Goal: Transaction & Acquisition: Download file/media

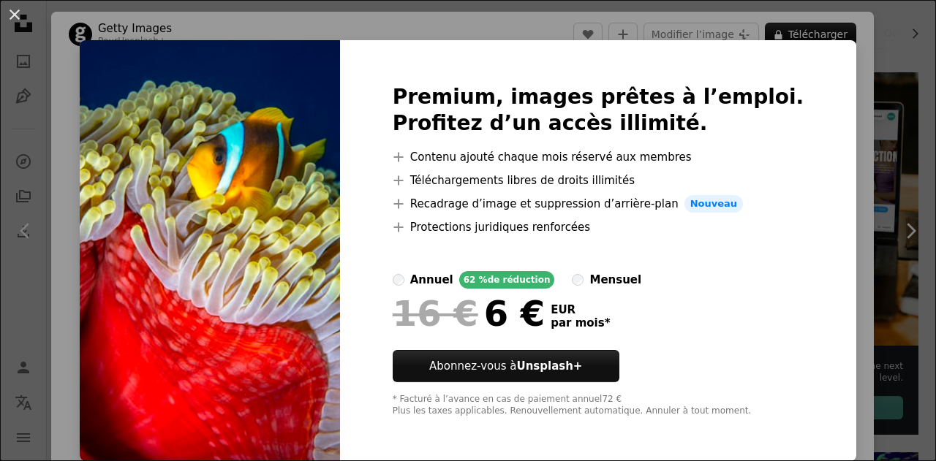
scroll to position [8, 0]
click at [832, 141] on div "An X shape Premium, images prêtes à l’emploi. Profitez d’un accès illimité. A p…" at bounding box center [468, 230] width 936 height 461
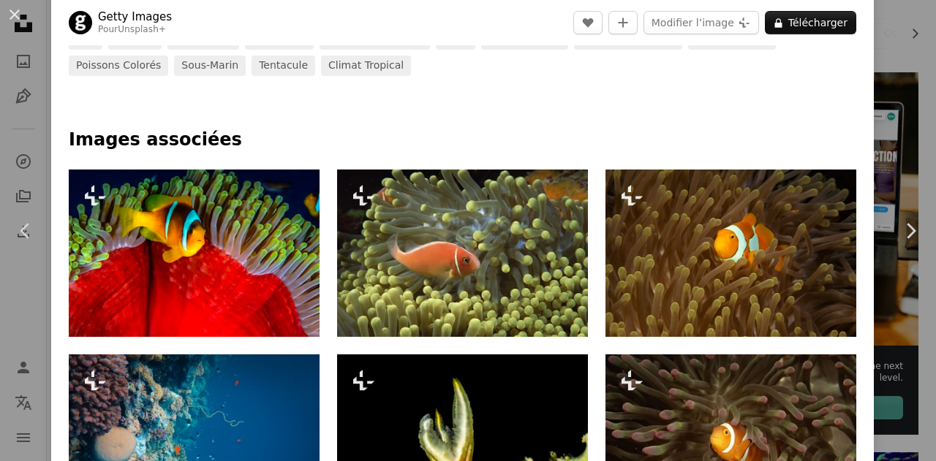
scroll to position [731, 0]
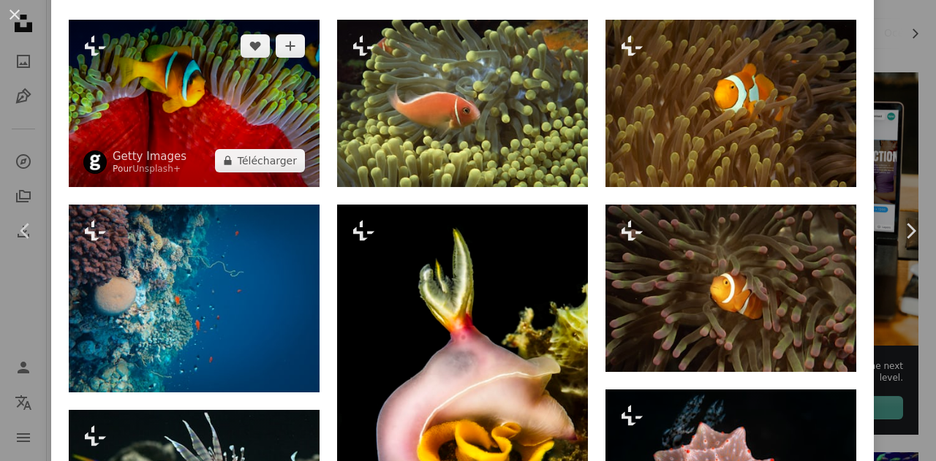
click at [208, 121] on img at bounding box center [194, 103] width 251 height 167
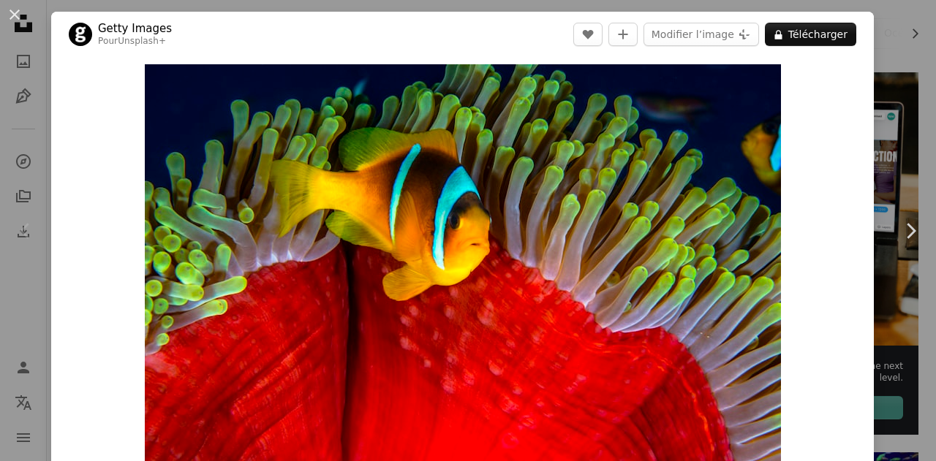
click at [15, 12] on button "An X shape" at bounding box center [15, 15] width 18 height 18
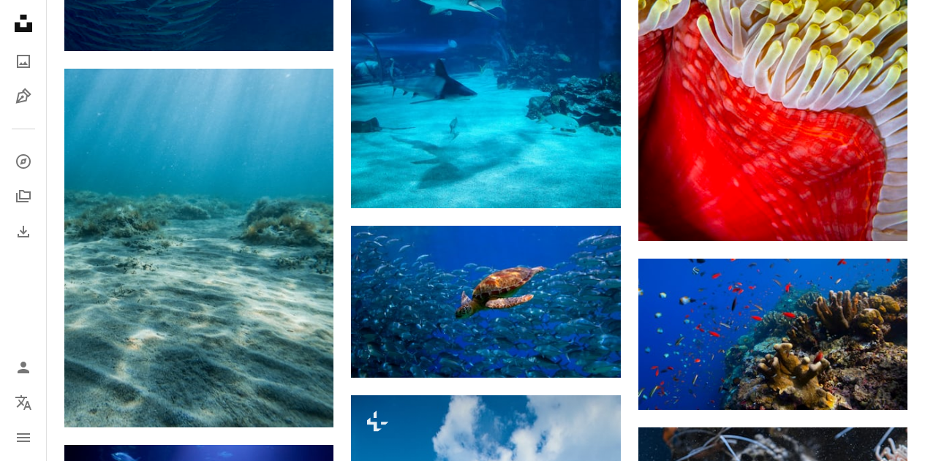
scroll to position [1097, 0]
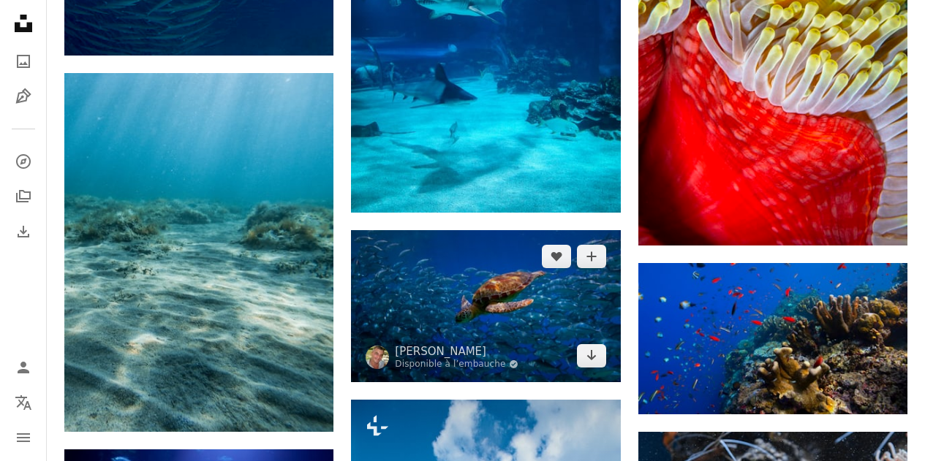
click at [482, 230] on img at bounding box center [485, 305] width 269 height 151
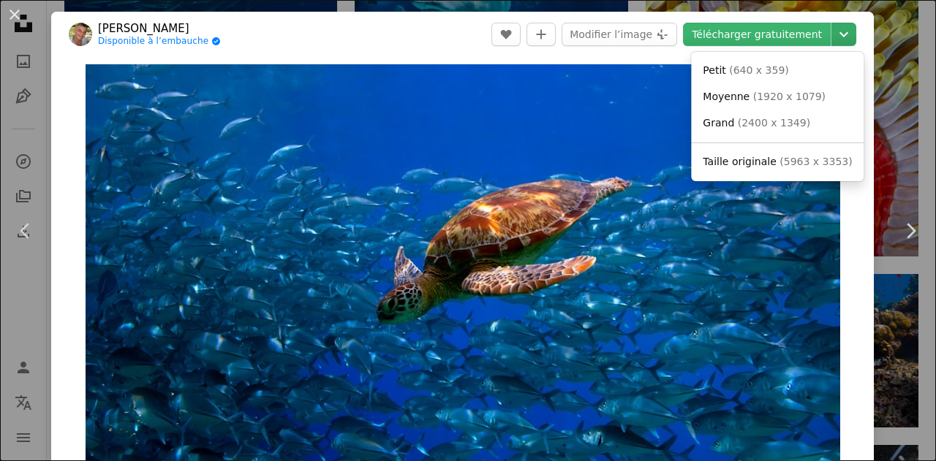
click at [835, 33] on icon "Chevron down" at bounding box center [843, 35] width 23 height 18
click at [789, 161] on span "( 5963 x 3353 )" at bounding box center [815, 162] width 72 height 12
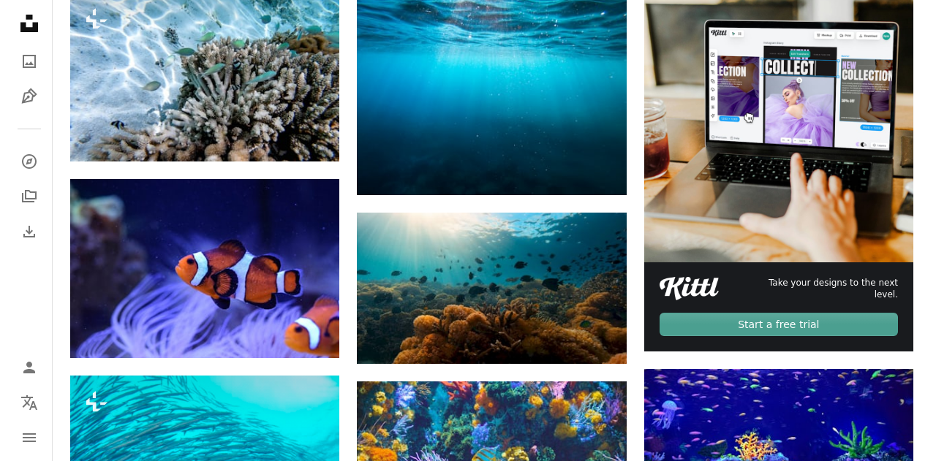
scroll to position [370, 0]
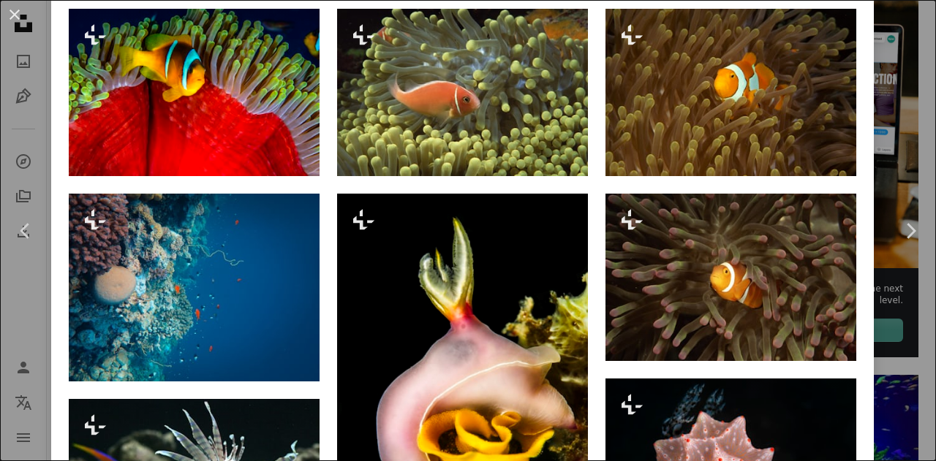
scroll to position [744, 0]
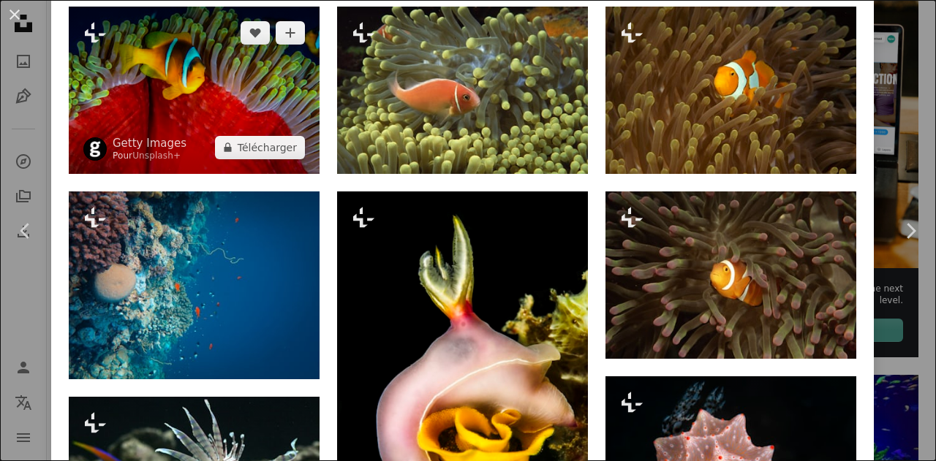
click at [203, 99] on img at bounding box center [194, 90] width 251 height 167
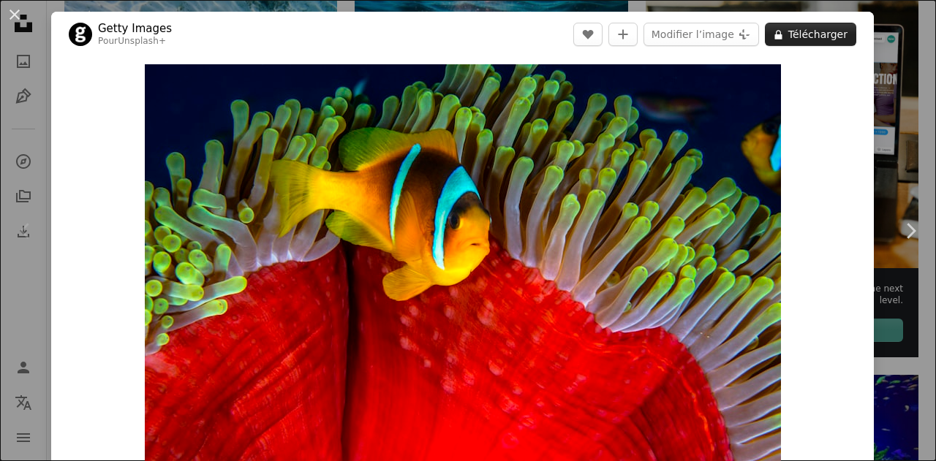
click at [812, 35] on button "A lock Télécharger" at bounding box center [810, 34] width 91 height 23
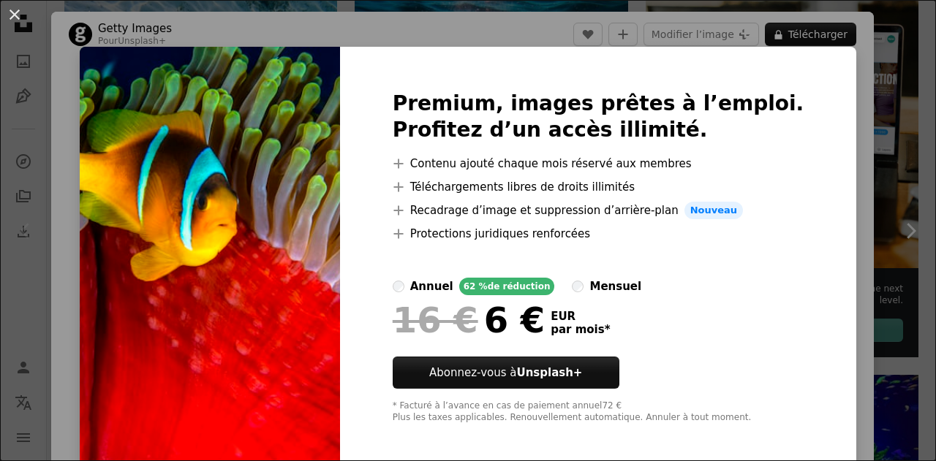
click at [19, 17] on button "An X shape" at bounding box center [15, 15] width 18 height 18
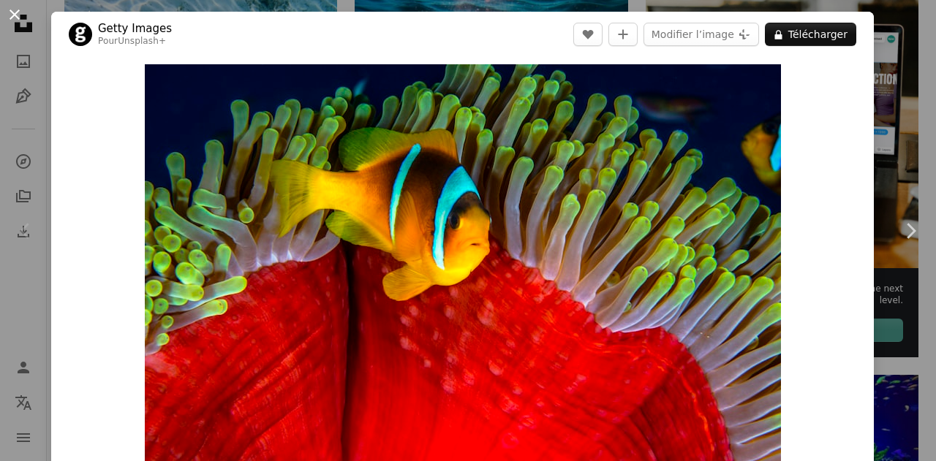
click at [16, 23] on button "An X shape" at bounding box center [15, 15] width 18 height 18
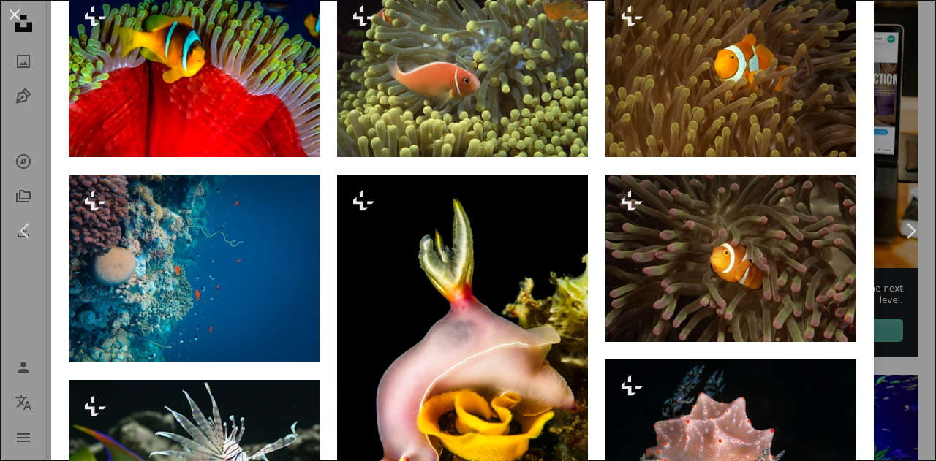
scroll to position [813, 0]
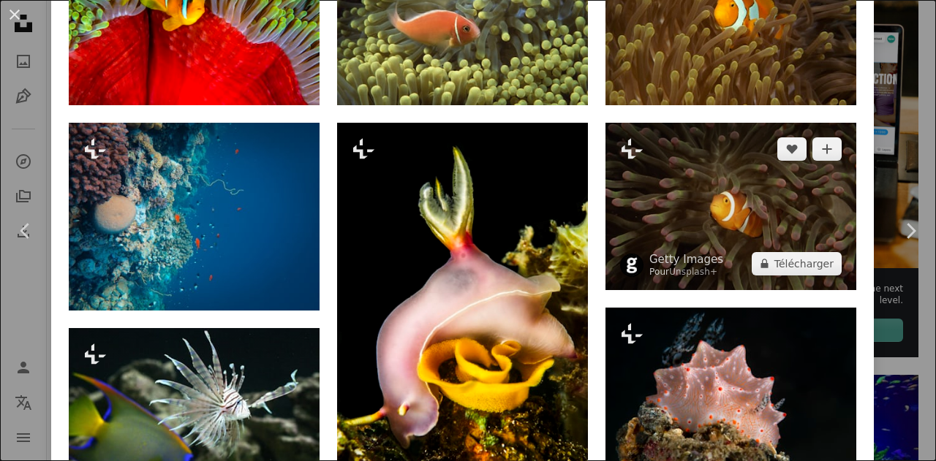
click at [733, 204] on img at bounding box center [730, 206] width 251 height 167
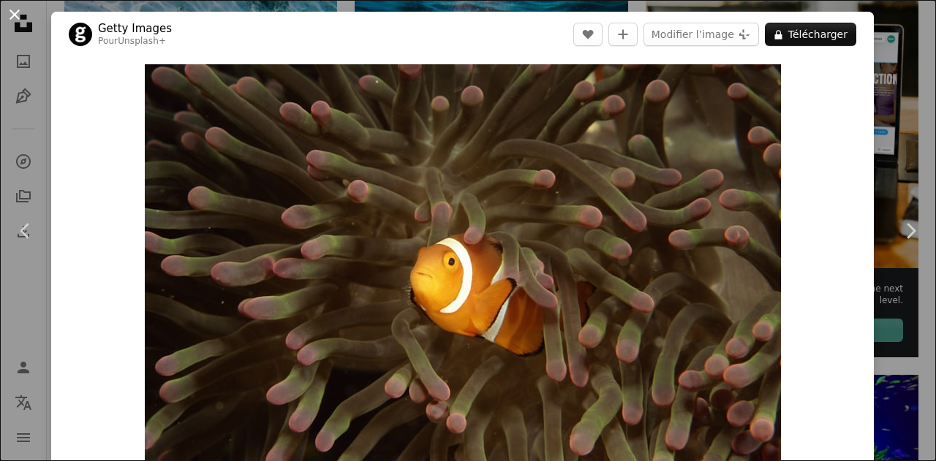
click at [18, 17] on button "An X shape" at bounding box center [15, 15] width 18 height 18
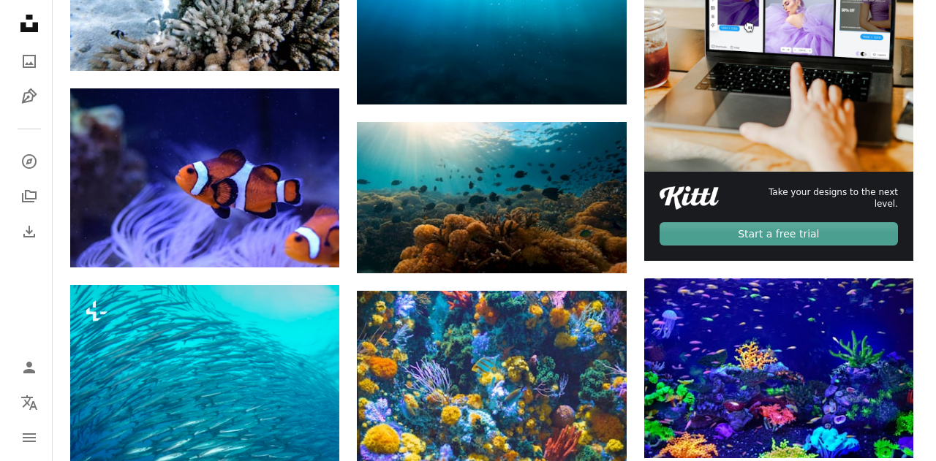
scroll to position [455, 0]
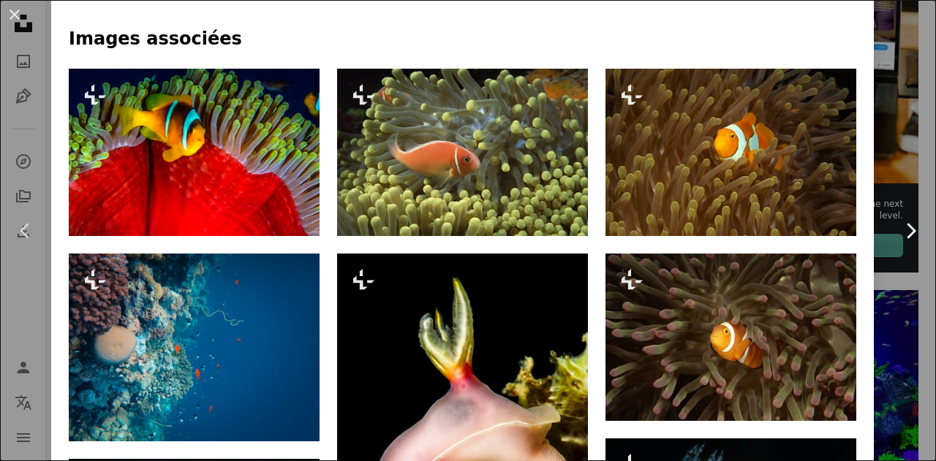
scroll to position [680, 0]
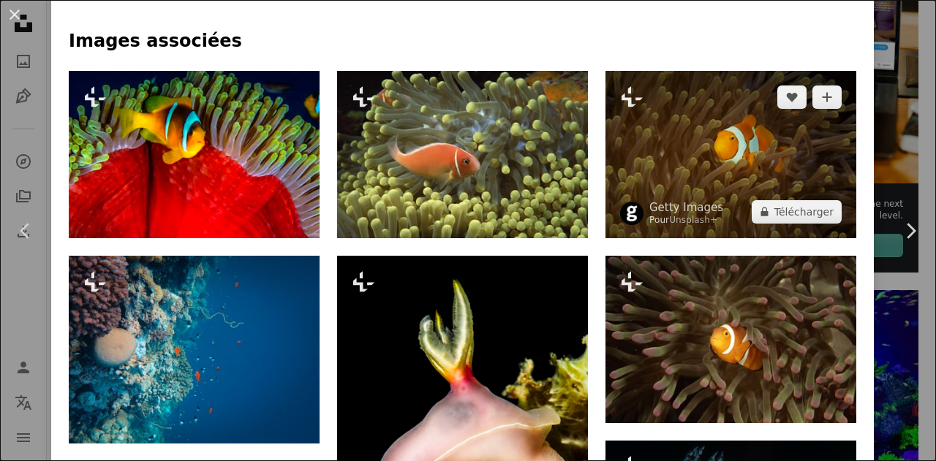
click at [727, 175] on img at bounding box center [730, 154] width 251 height 167
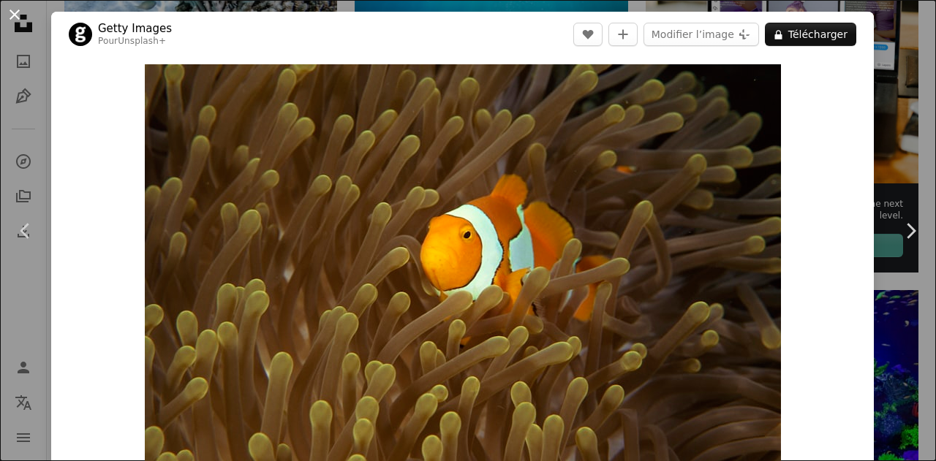
click at [23, 9] on button "An X shape" at bounding box center [15, 15] width 18 height 18
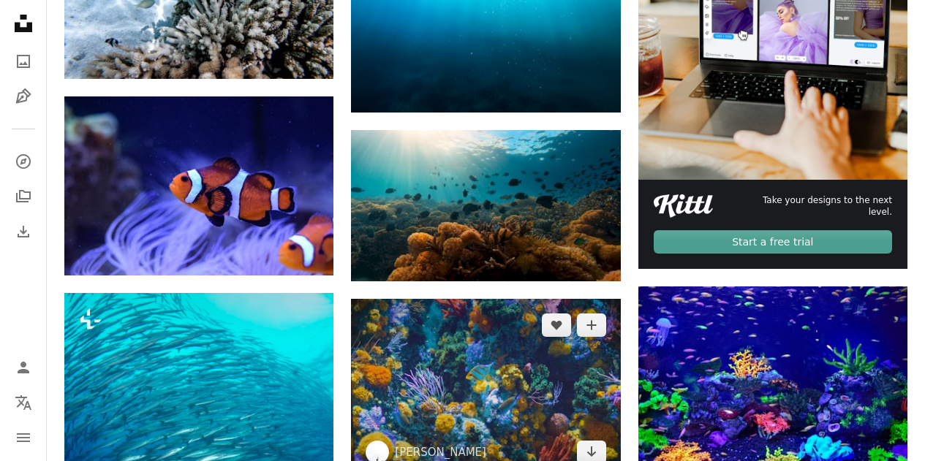
click at [466, 299] on img at bounding box center [485, 389] width 269 height 180
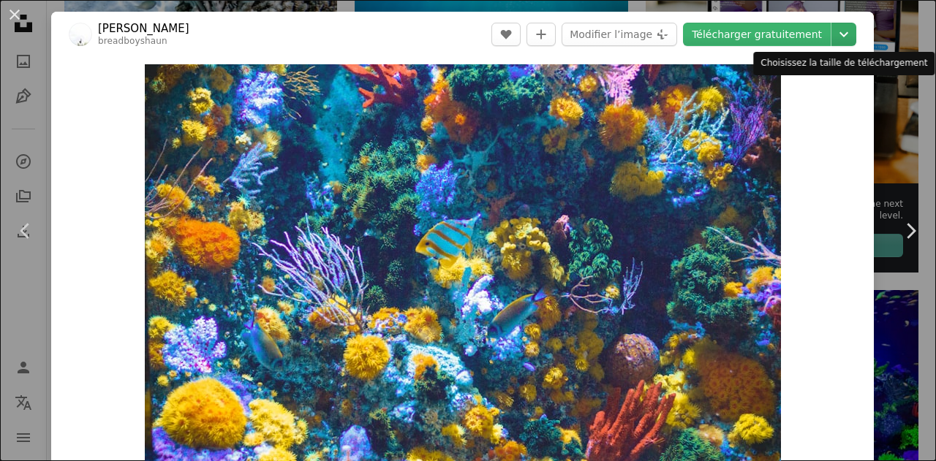
click at [839, 34] on icon "Choisissez la taille de téléchargement" at bounding box center [843, 34] width 9 height 5
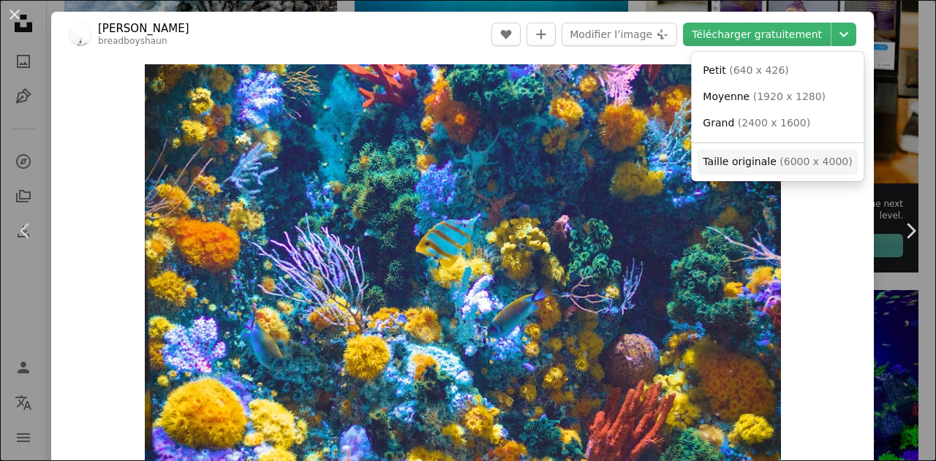
click at [779, 166] on span "( 6000 x 4000 )" at bounding box center [815, 162] width 72 height 12
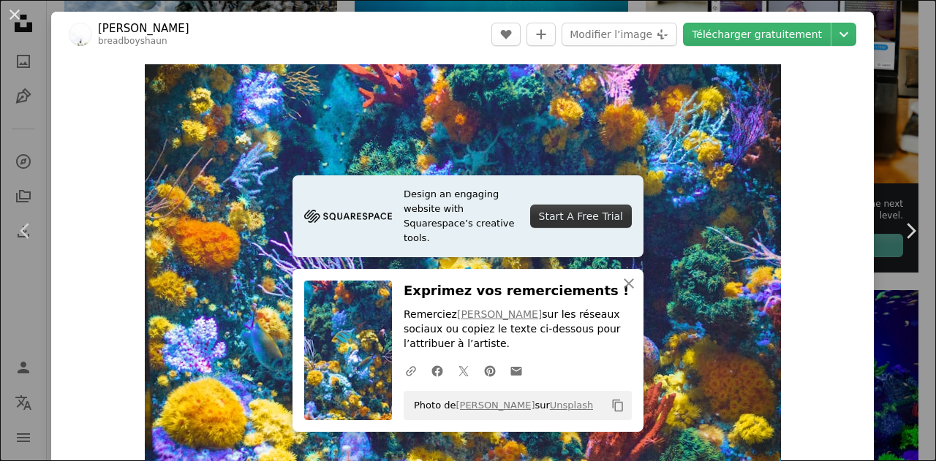
click at [13, 12] on button "An X shape" at bounding box center [15, 15] width 18 height 18
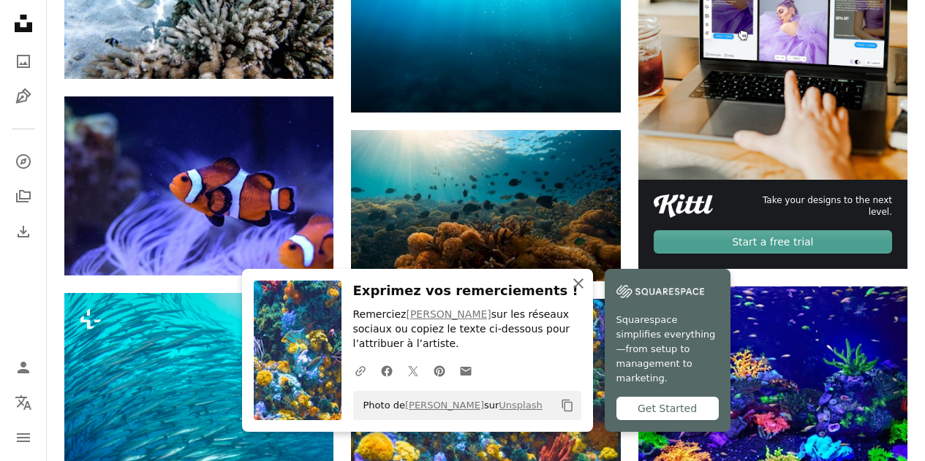
click at [587, 282] on icon "An X shape" at bounding box center [579, 284] width 18 height 18
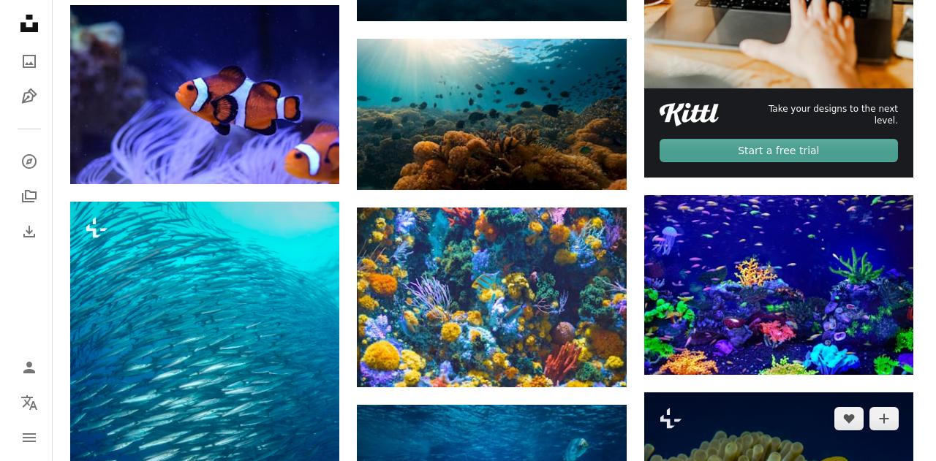
scroll to position [541, 0]
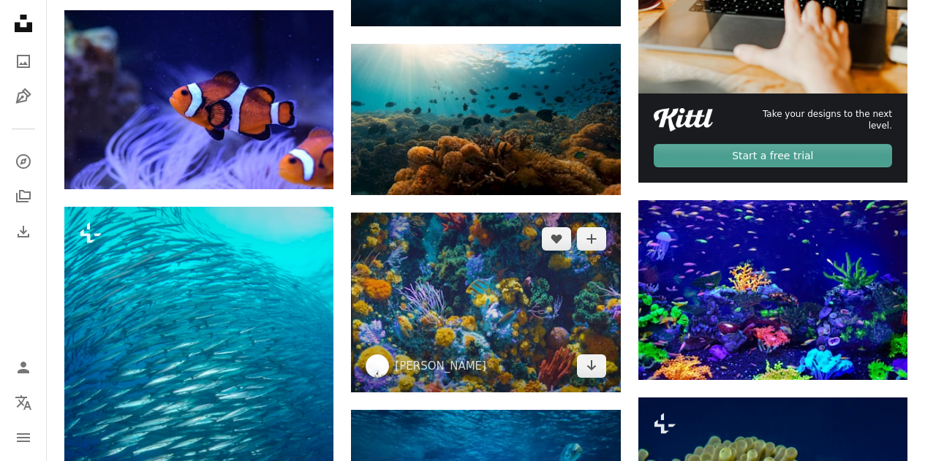
click at [501, 213] on img at bounding box center [485, 303] width 269 height 180
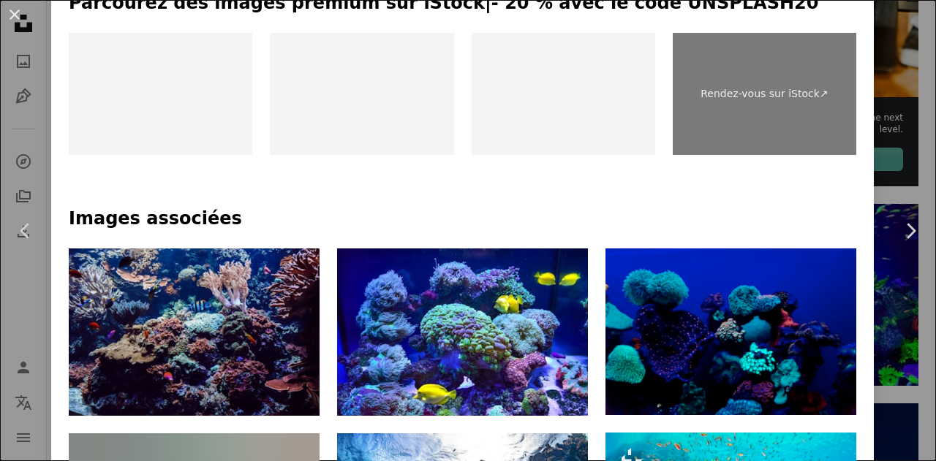
scroll to position [768, 0]
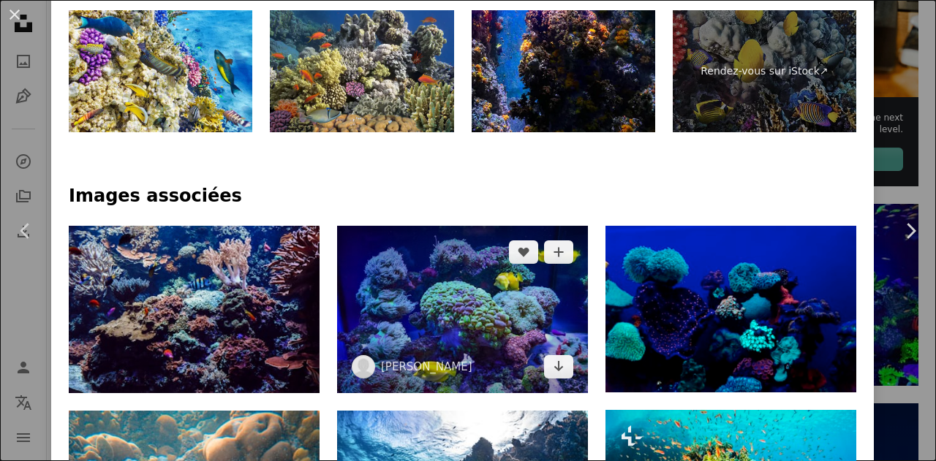
click at [475, 226] on img at bounding box center [462, 309] width 251 height 167
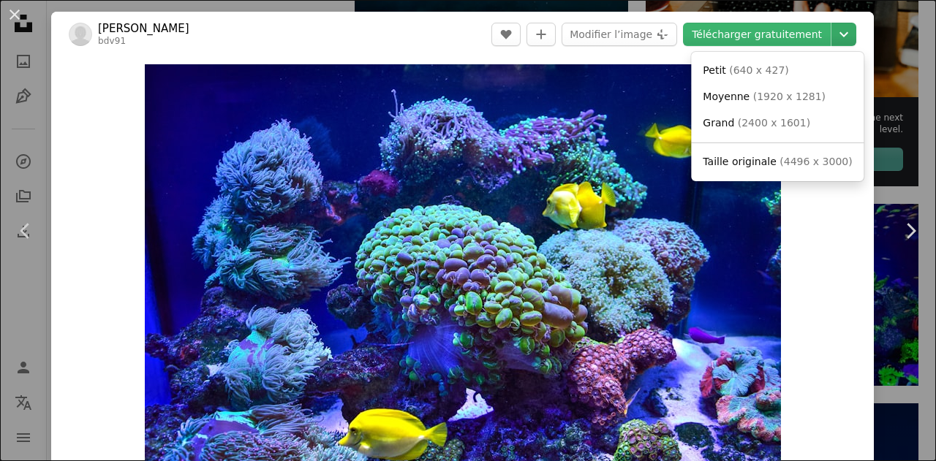
click at [831, 24] on button "Chevron down" at bounding box center [843, 34] width 25 height 23
click at [768, 165] on span "Taille originale" at bounding box center [740, 162] width 74 height 12
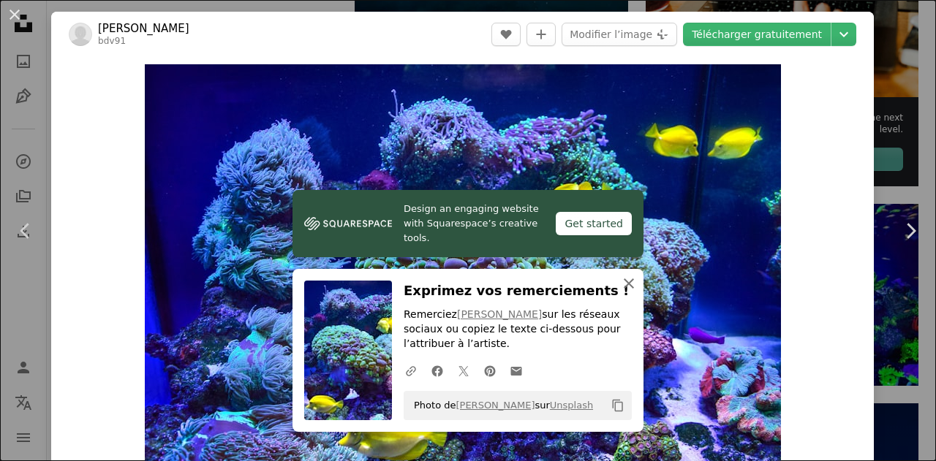
click at [624, 282] on icon "button" at bounding box center [629, 284] width 10 height 10
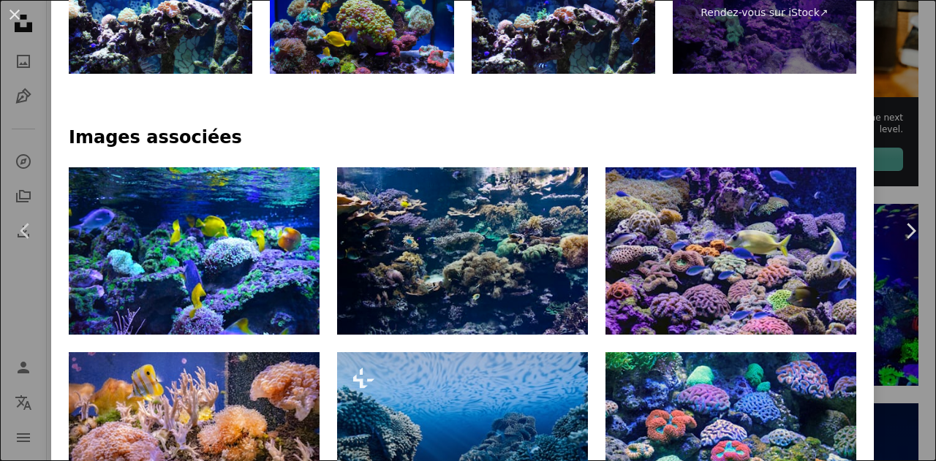
scroll to position [850, 0]
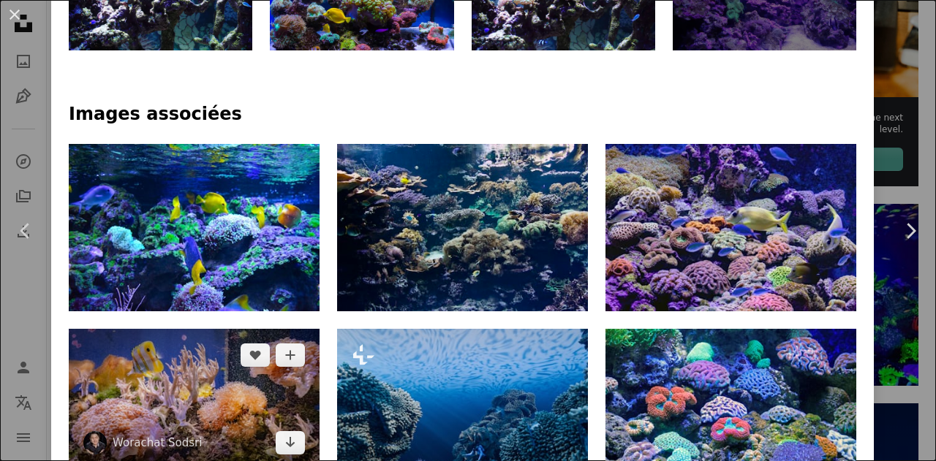
click at [236, 329] on img at bounding box center [194, 399] width 251 height 140
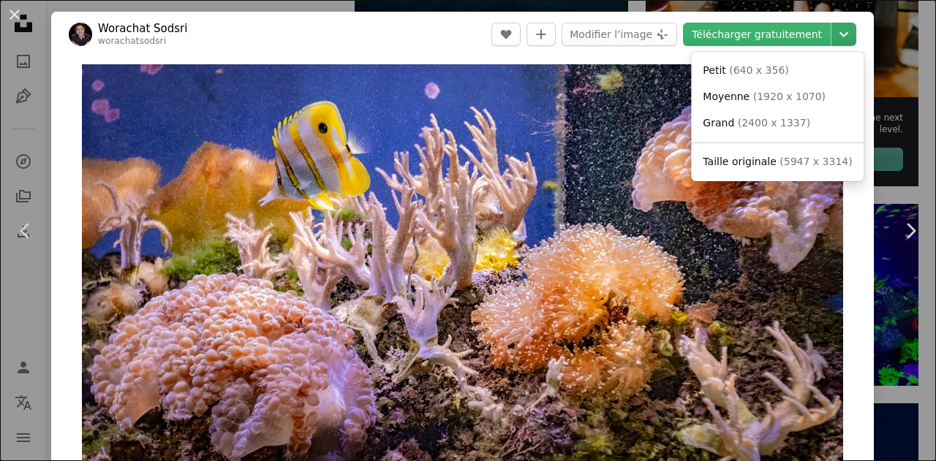
click at [840, 37] on icon "Chevron down" at bounding box center [843, 35] width 23 height 18
click at [771, 163] on span "Taille originale ( 5947 x 3314 )" at bounding box center [777, 162] width 149 height 15
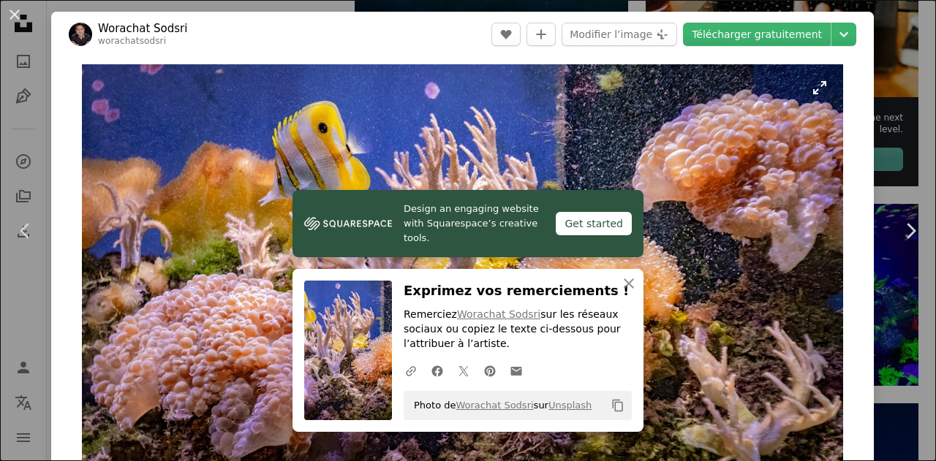
click at [399, 123] on img "Zoom sur cette image" at bounding box center [462, 276] width 761 height 424
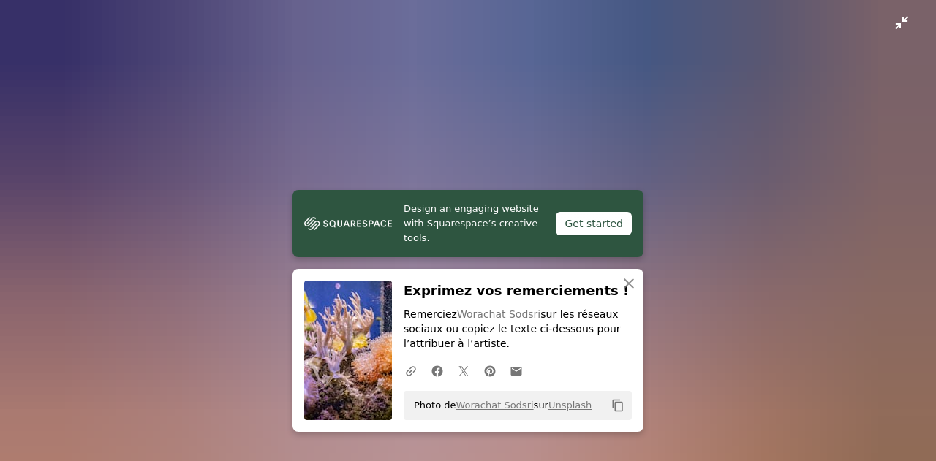
scroll to position [24, 0]
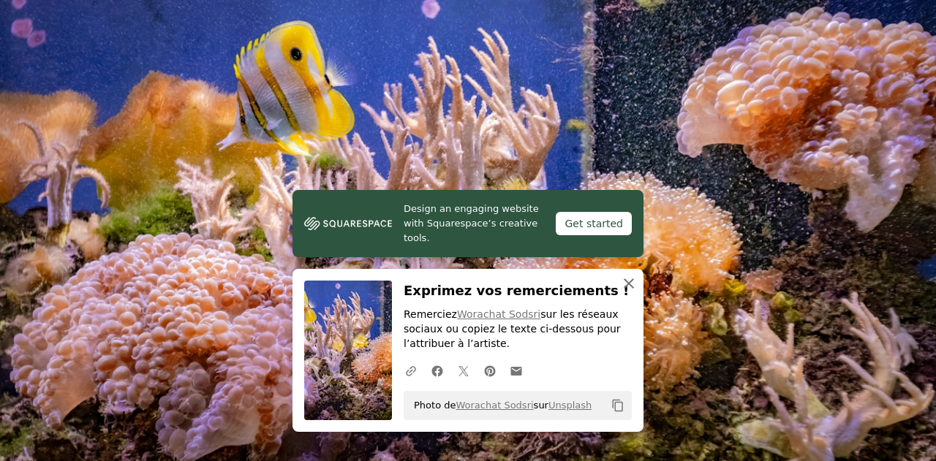
click at [625, 279] on icon "An X shape" at bounding box center [629, 284] width 18 height 18
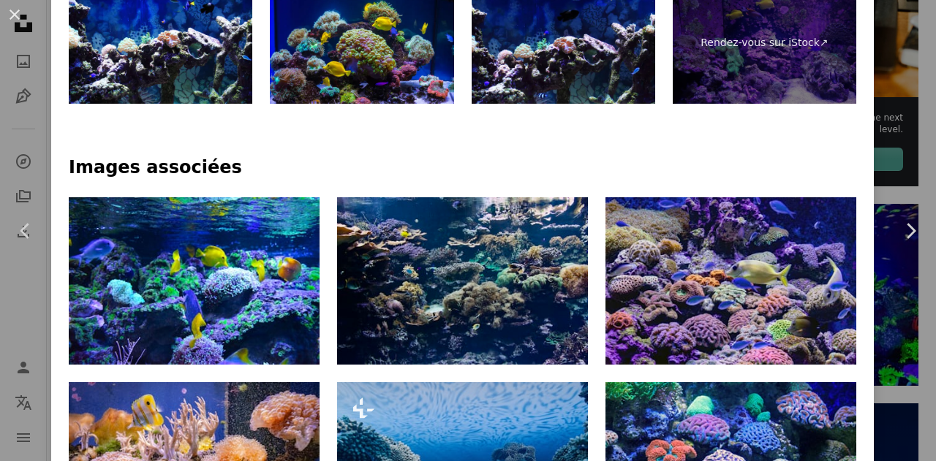
scroll to position [810, 0]
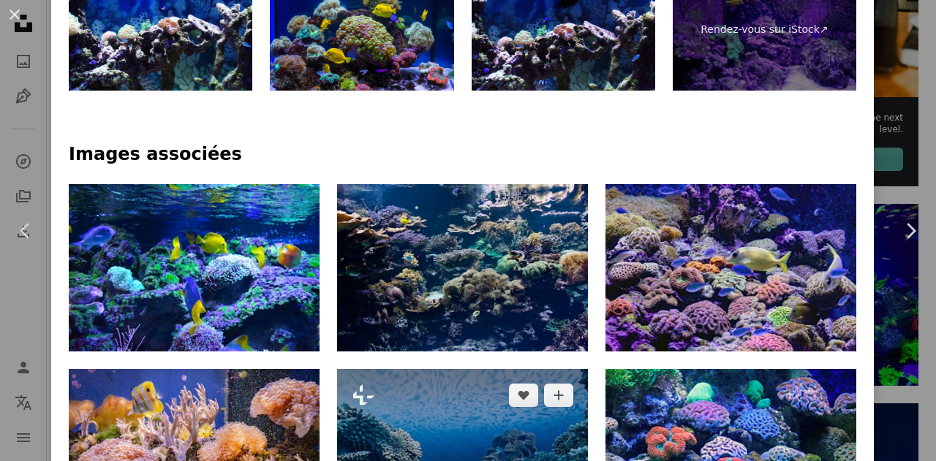
click at [444, 369] on img at bounding box center [462, 463] width 251 height 188
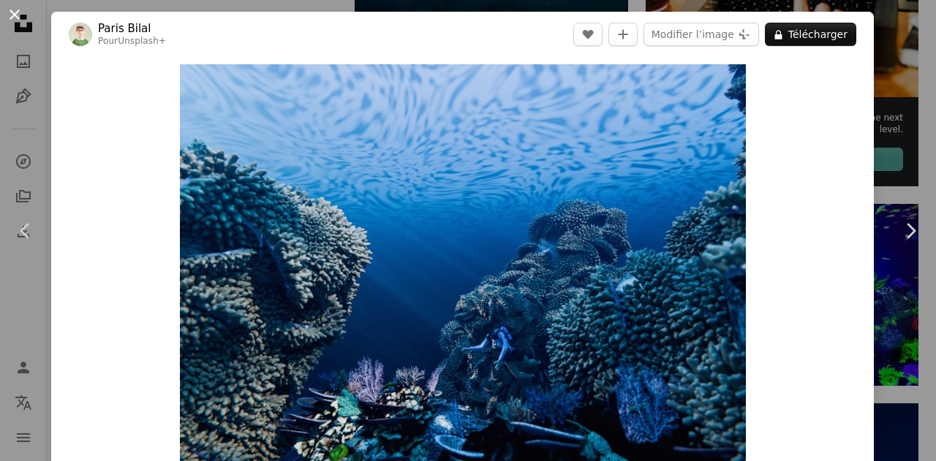
click at [12, 18] on button "An X shape" at bounding box center [15, 15] width 18 height 18
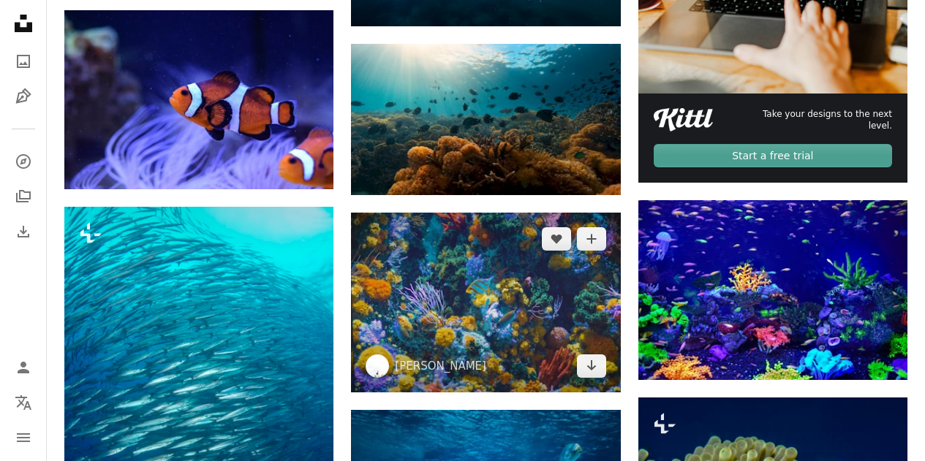
click at [478, 213] on img at bounding box center [485, 303] width 269 height 180
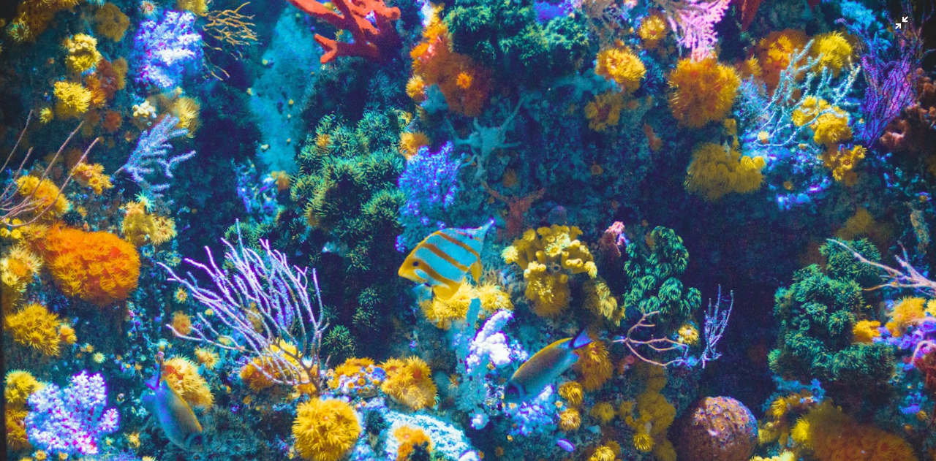
scroll to position [75, 0]
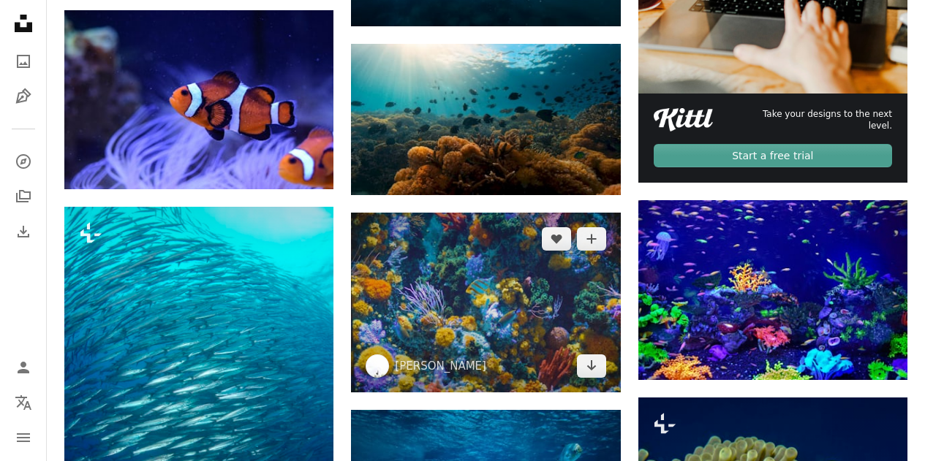
click at [493, 213] on img at bounding box center [485, 303] width 269 height 180
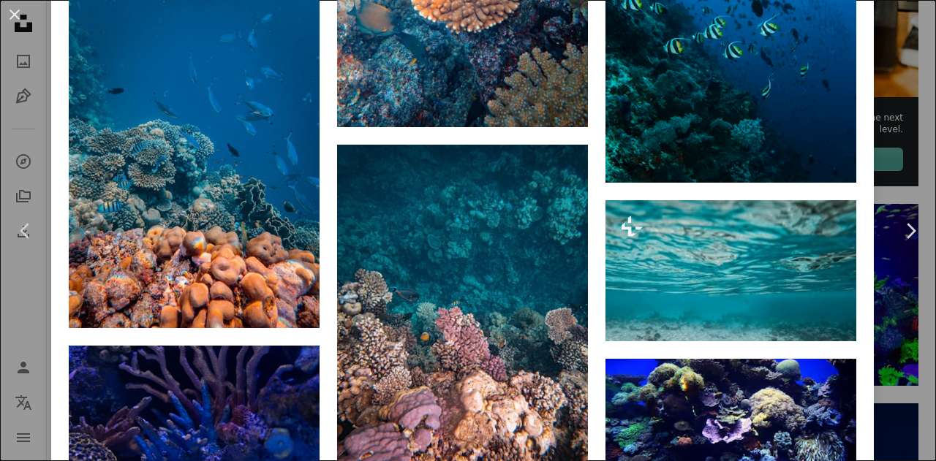
scroll to position [4918, 0]
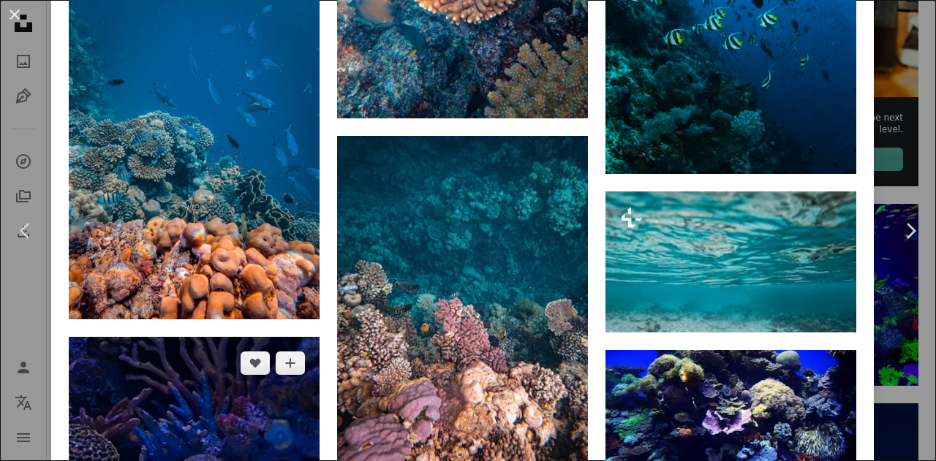
click at [168, 337] on img at bounding box center [194, 431] width 251 height 188
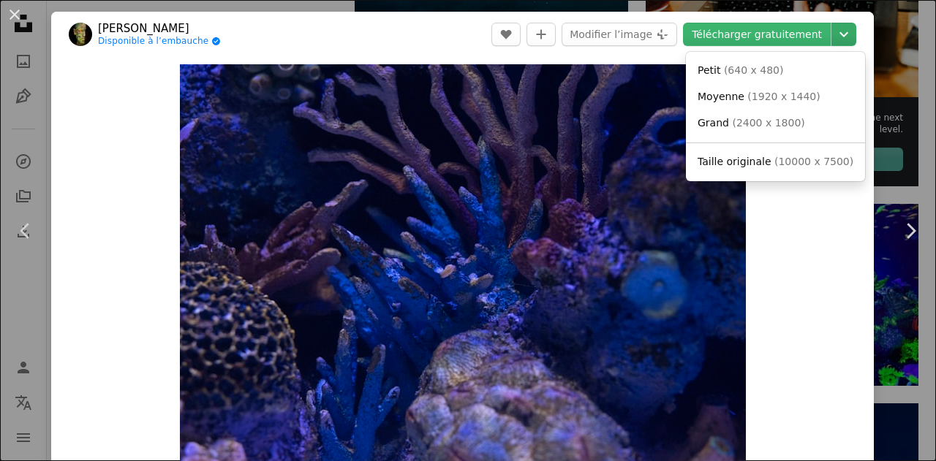
click at [839, 33] on icon "Choisissez la taille de téléchargement" at bounding box center [843, 34] width 9 height 5
click at [777, 158] on span "( 10000 x 7500 )" at bounding box center [813, 162] width 79 height 12
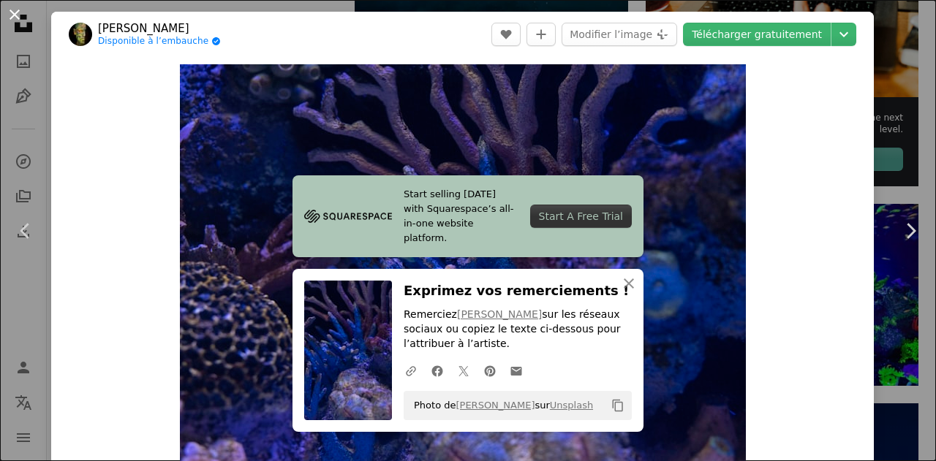
click at [18, 12] on button "An X shape" at bounding box center [15, 15] width 18 height 18
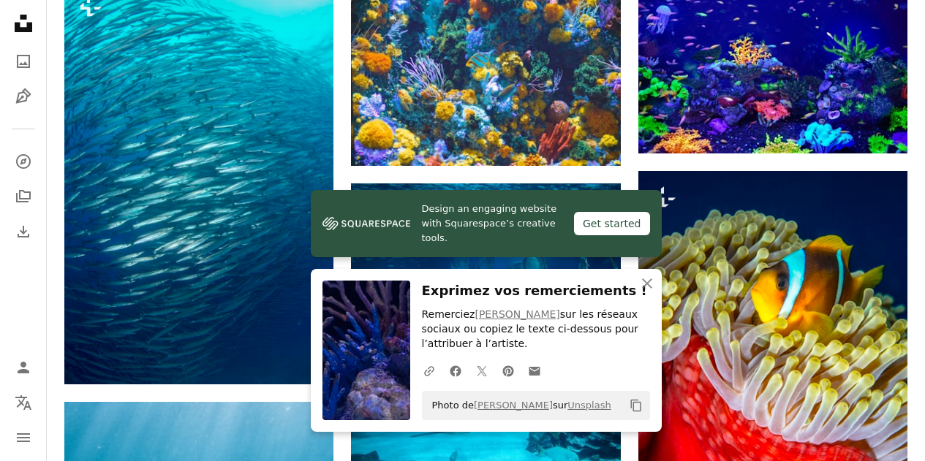
scroll to position [757, 0]
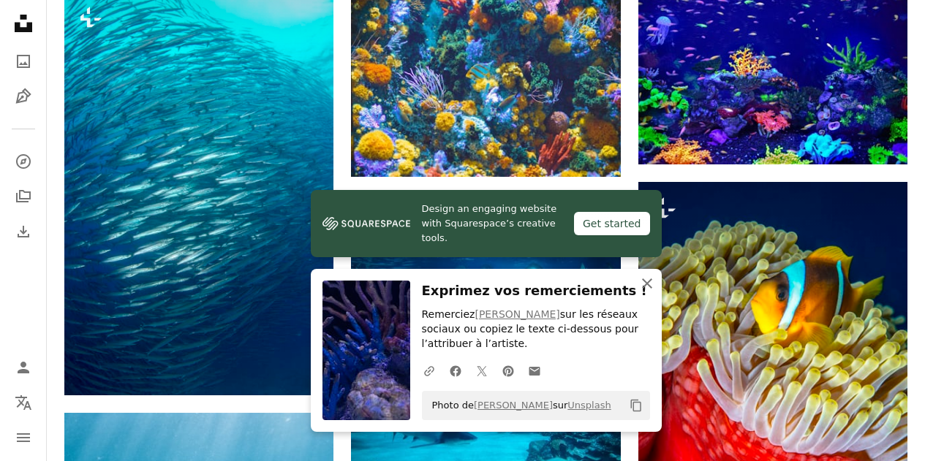
click at [646, 276] on icon "An X shape" at bounding box center [647, 284] width 18 height 18
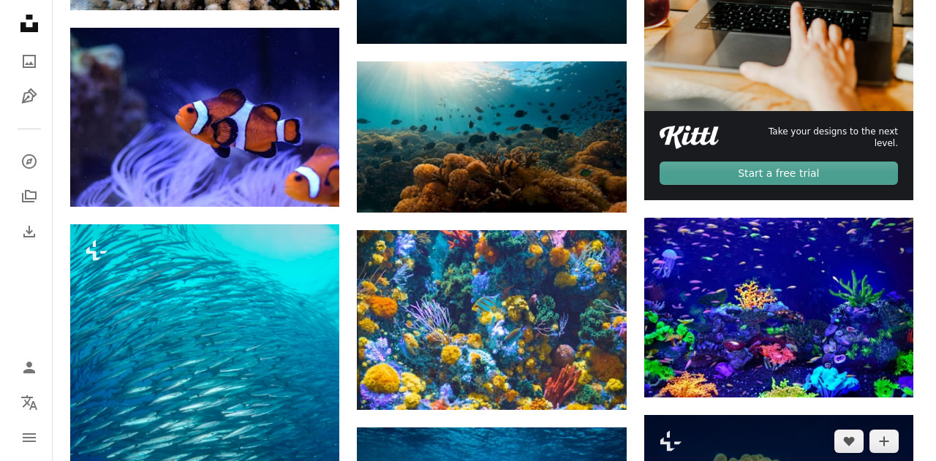
scroll to position [460, 0]
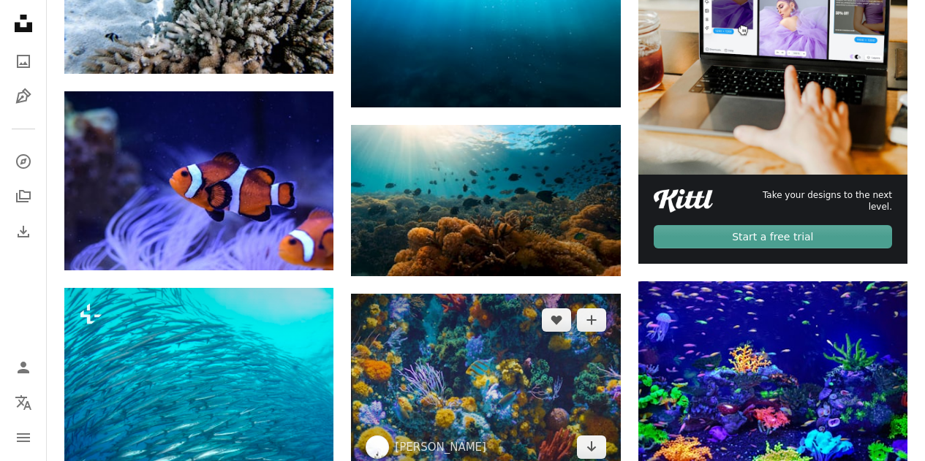
click at [514, 294] on img at bounding box center [485, 384] width 269 height 180
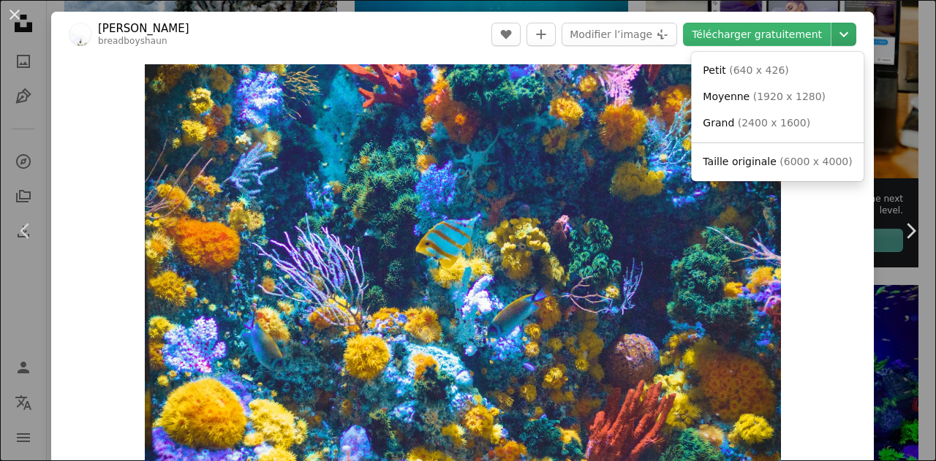
click at [836, 36] on icon "Chevron down" at bounding box center [843, 35] width 23 height 18
click at [762, 167] on span "Taille originale" at bounding box center [740, 162] width 74 height 12
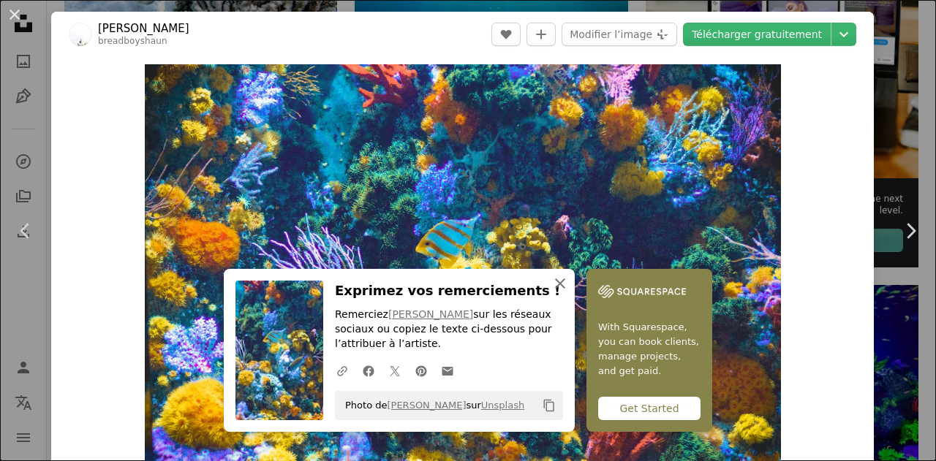
click at [569, 277] on icon "An X shape" at bounding box center [560, 284] width 18 height 18
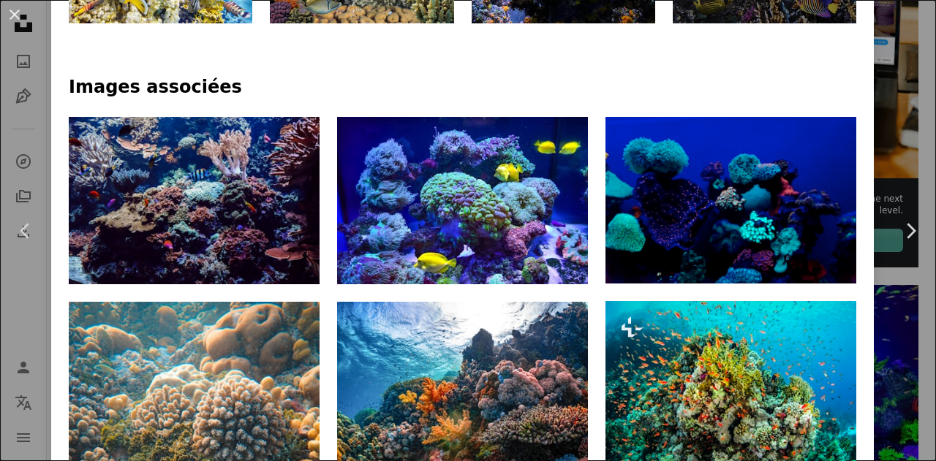
scroll to position [890, 0]
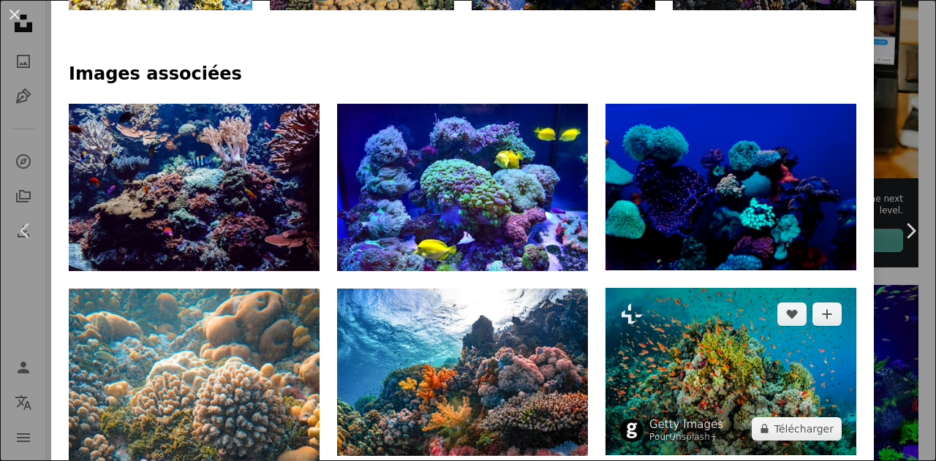
click at [717, 288] on img at bounding box center [730, 371] width 251 height 167
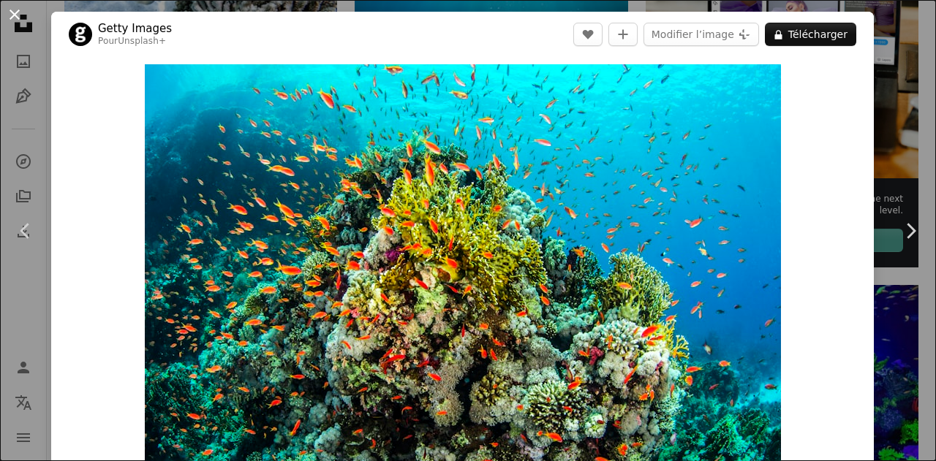
click at [16, 14] on button "An X shape" at bounding box center [15, 15] width 18 height 18
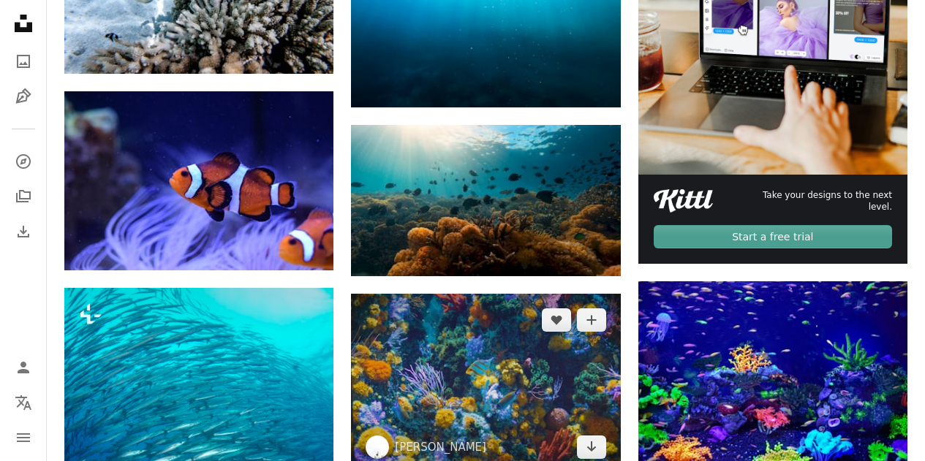
click at [491, 294] on img at bounding box center [485, 384] width 269 height 180
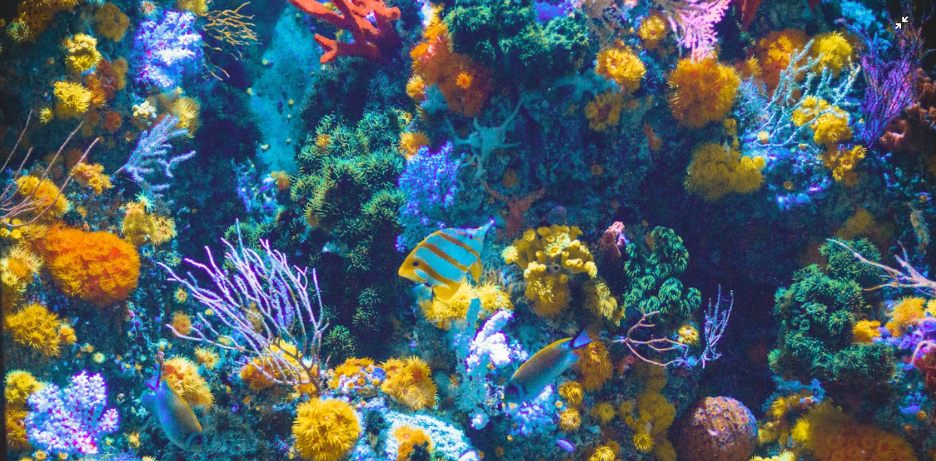
scroll to position [75, 0]
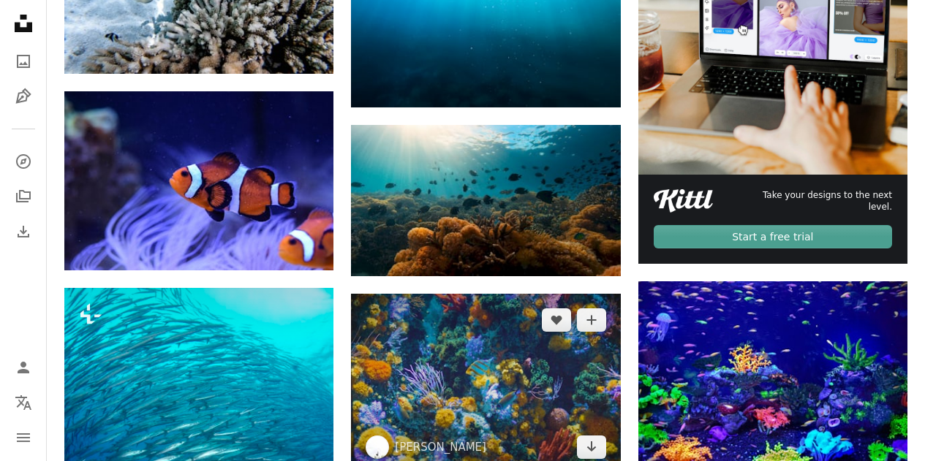
click at [496, 294] on img at bounding box center [485, 384] width 269 height 180
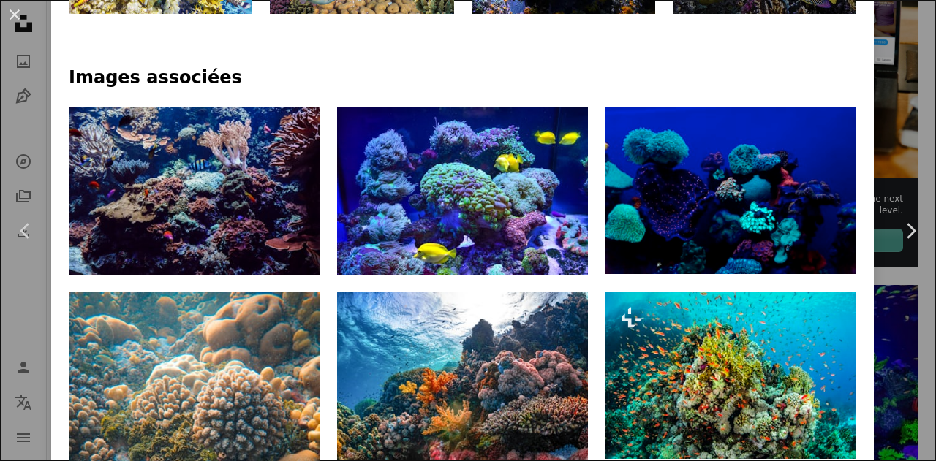
scroll to position [902, 0]
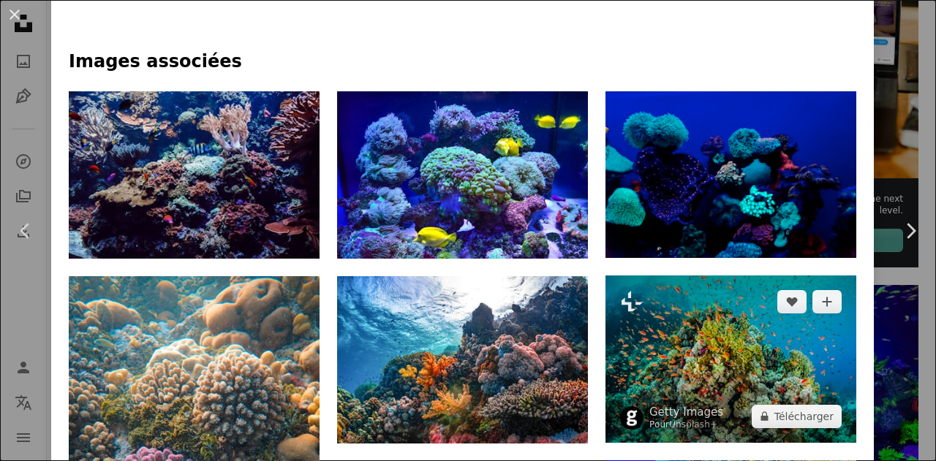
click at [737, 276] on img at bounding box center [730, 359] width 251 height 167
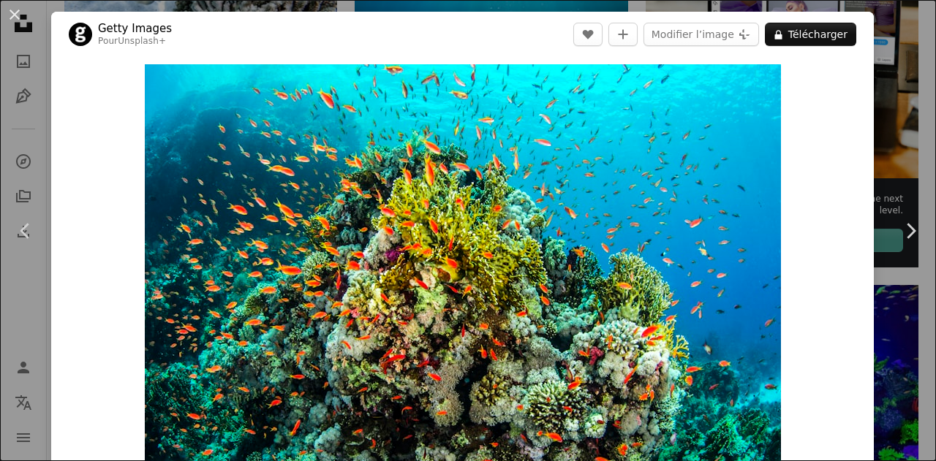
drag, startPoint x: 14, startPoint y: 14, endPoint x: 28, endPoint y: 16, distance: 14.1
click at [14, 14] on button "An X shape" at bounding box center [15, 15] width 18 height 18
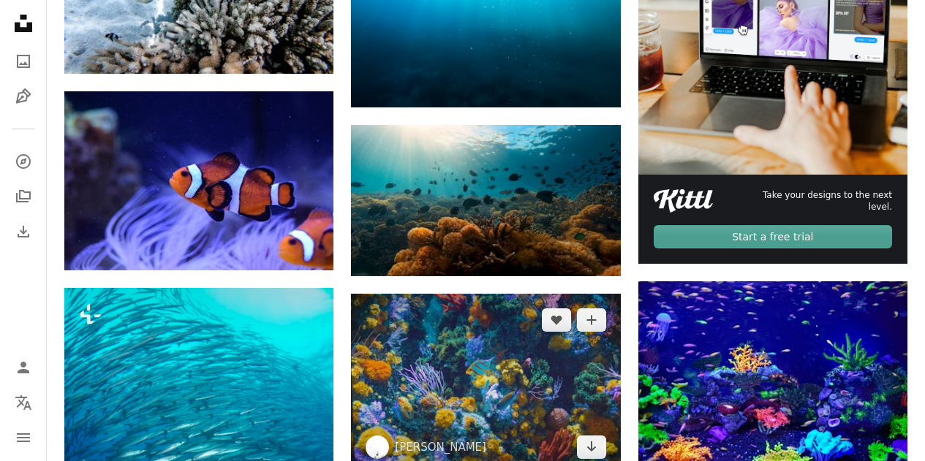
click at [488, 294] on img at bounding box center [485, 384] width 269 height 180
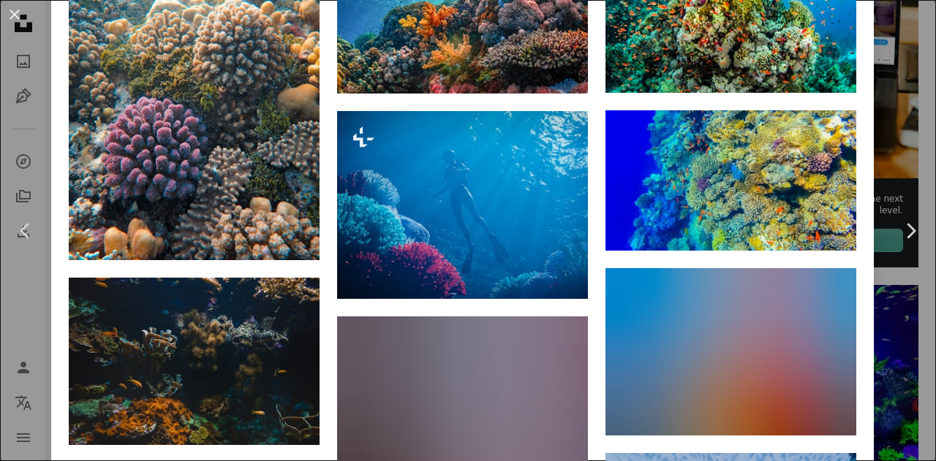
scroll to position [1265, 0]
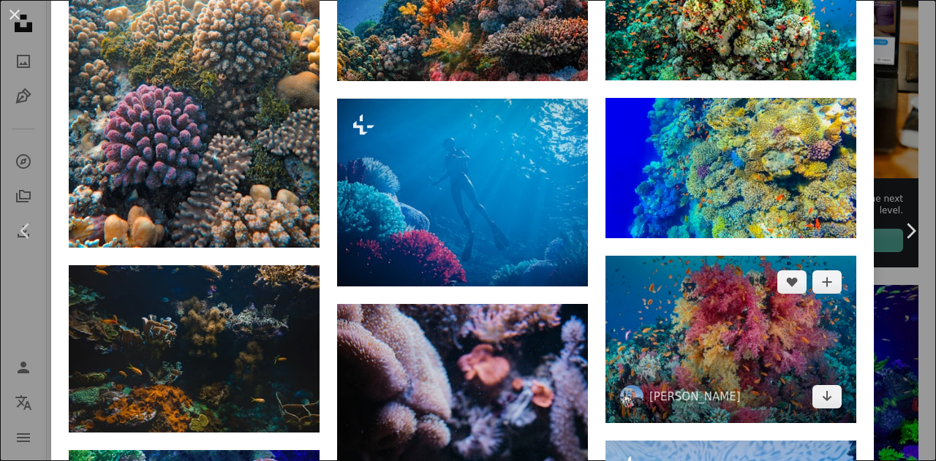
click at [706, 256] on img at bounding box center [730, 339] width 251 height 167
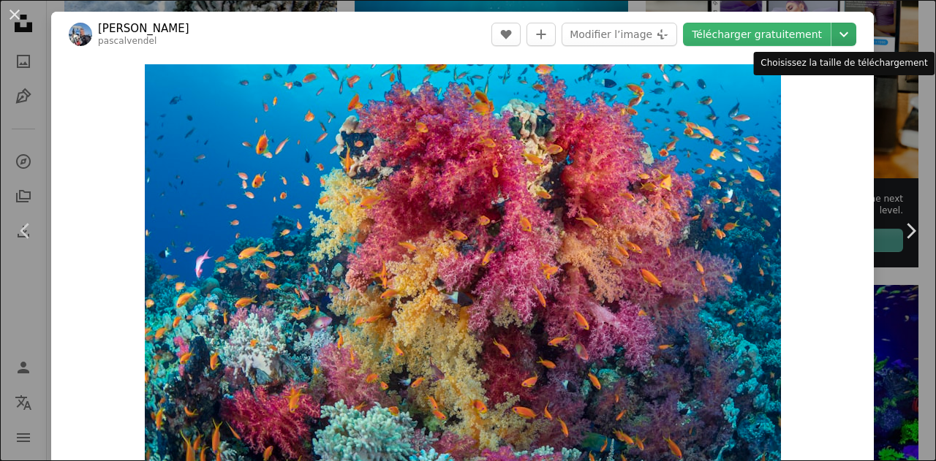
drag, startPoint x: 838, startPoint y: 31, endPoint x: 835, endPoint y: 45, distance: 14.2
click at [839, 31] on icon "Chevron down" at bounding box center [843, 35] width 23 height 18
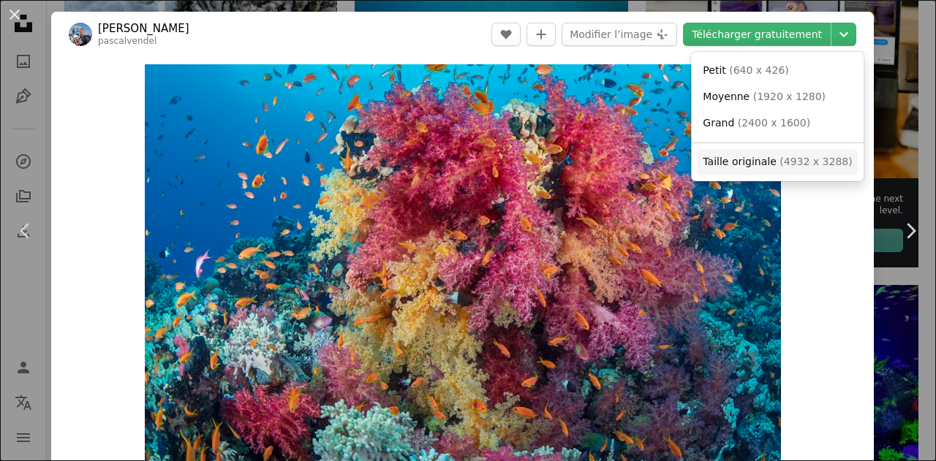
click at [767, 160] on span "Taille originale" at bounding box center [740, 162] width 74 height 12
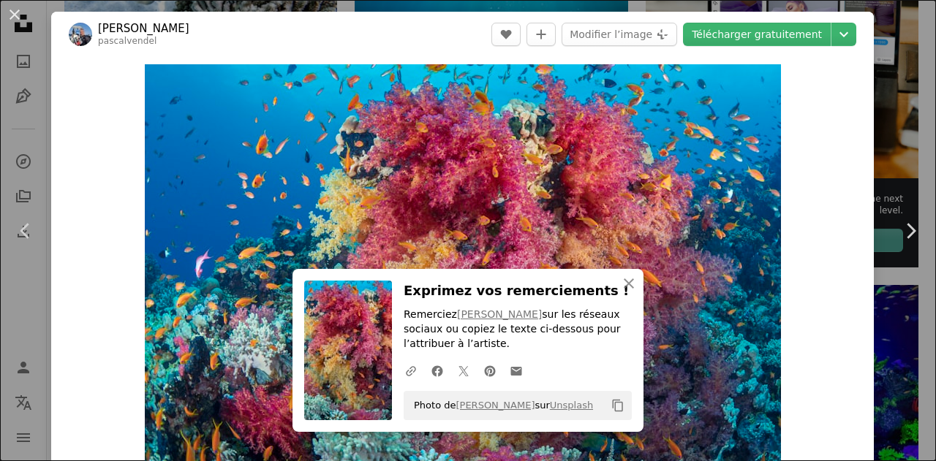
click at [897, 61] on div "An X shape Chevron left Chevron right Pascal van de Vendel pascalvendel A heart…" at bounding box center [468, 230] width 936 height 461
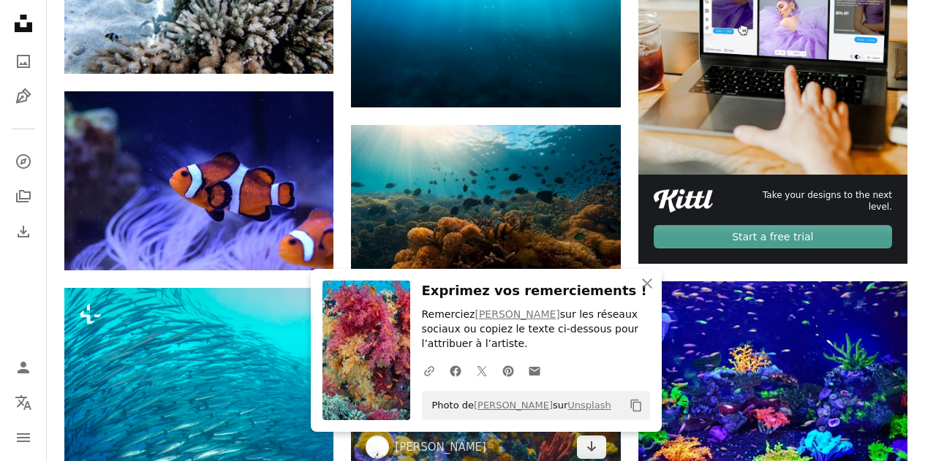
click at [537, 294] on img at bounding box center [485, 384] width 269 height 180
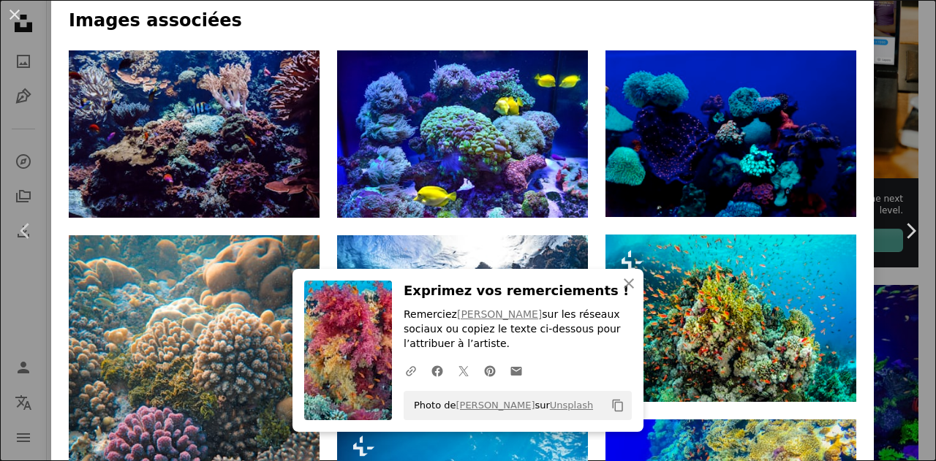
scroll to position [1051, 0]
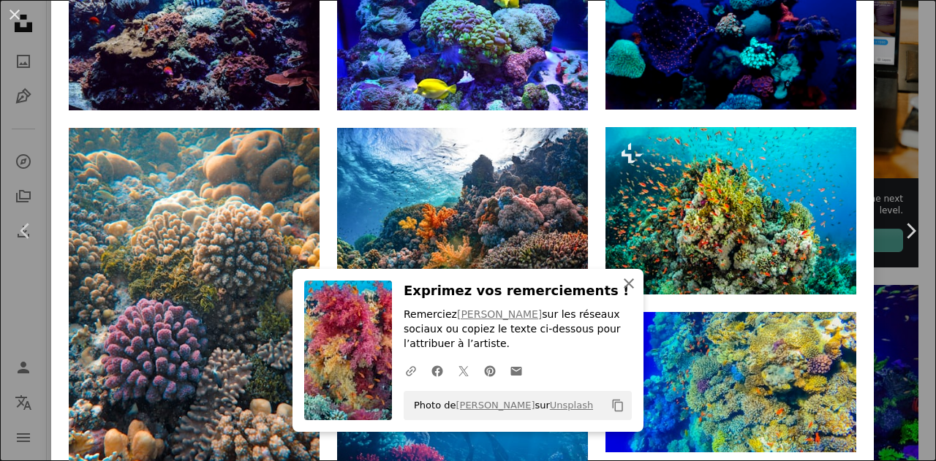
click at [621, 278] on icon "An X shape" at bounding box center [629, 284] width 18 height 18
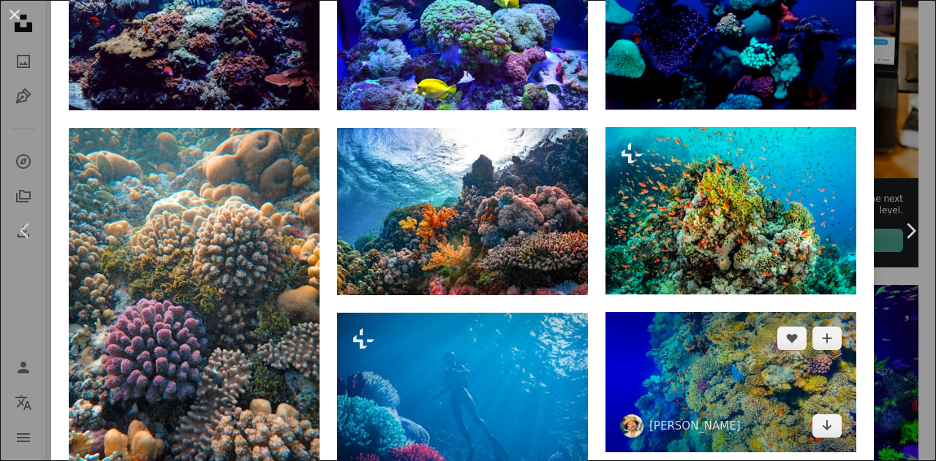
click at [732, 312] on img at bounding box center [730, 382] width 251 height 141
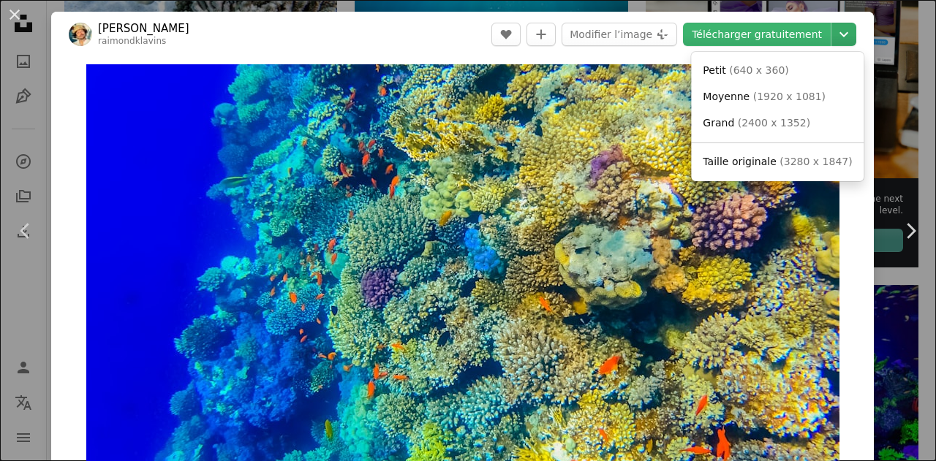
click at [839, 34] on icon "Choisissez la taille de téléchargement" at bounding box center [843, 34] width 9 height 5
click at [779, 162] on span "( 3280 x 1847 )" at bounding box center [815, 162] width 72 height 12
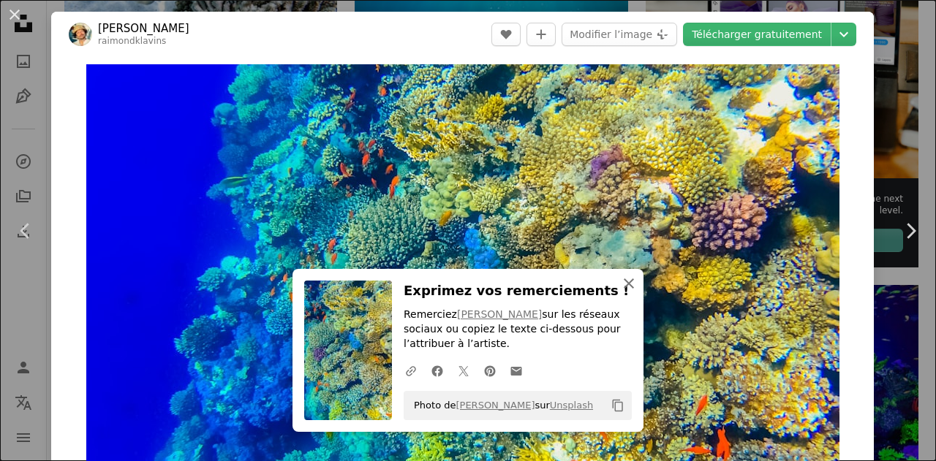
click at [626, 279] on icon "An X shape" at bounding box center [629, 284] width 18 height 18
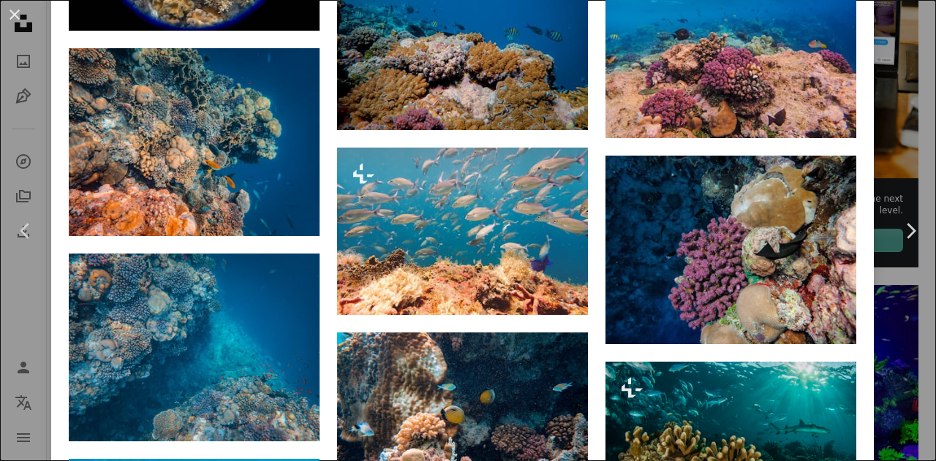
scroll to position [2775, 0]
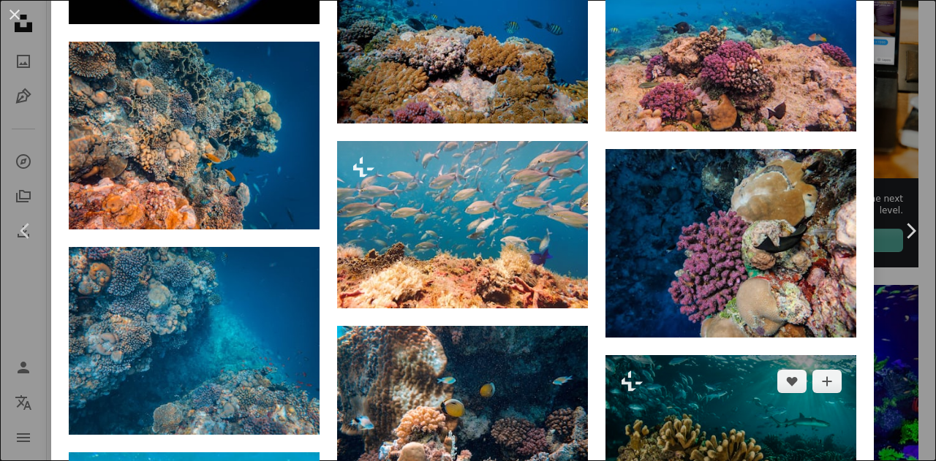
click at [714, 355] on img at bounding box center [730, 438] width 251 height 167
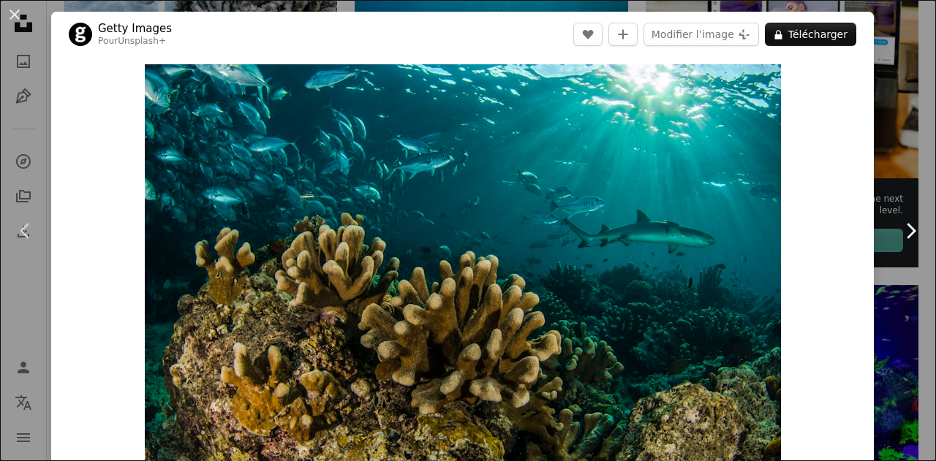
click at [899, 228] on icon "Chevron right" at bounding box center [910, 230] width 23 height 23
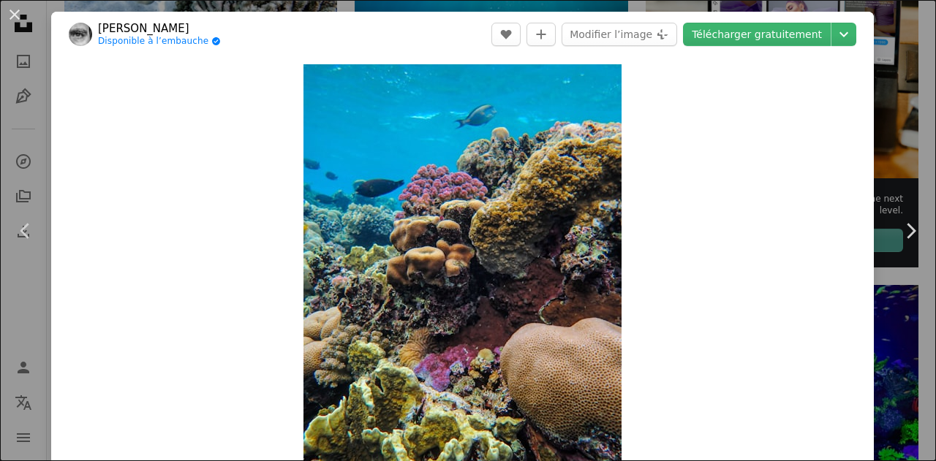
click at [16, 9] on button "An X shape" at bounding box center [15, 15] width 18 height 18
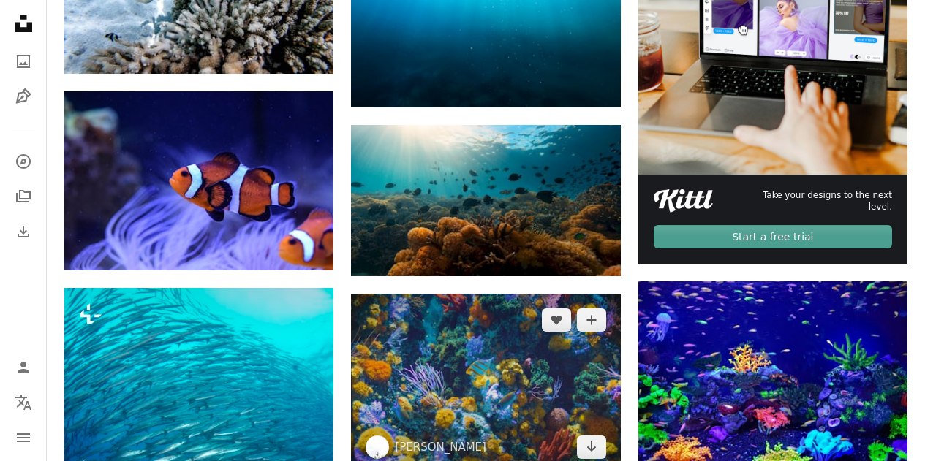
click at [506, 294] on img at bounding box center [485, 384] width 269 height 180
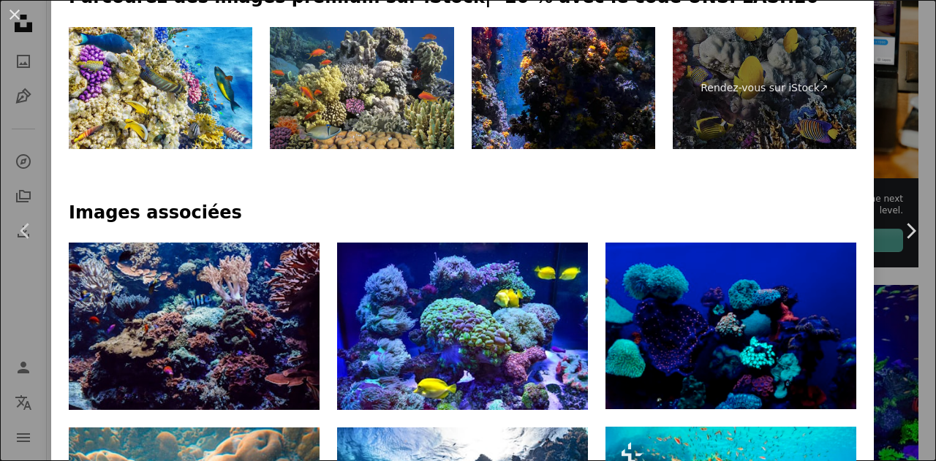
scroll to position [763, 0]
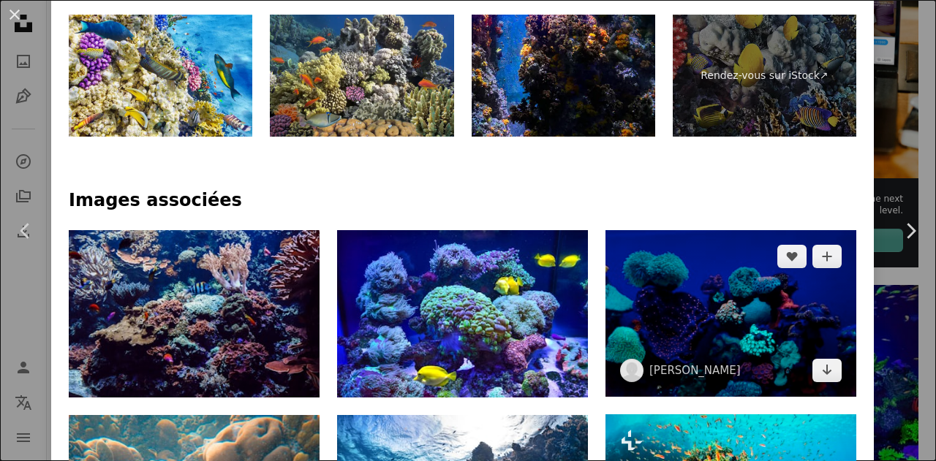
click at [713, 230] on img at bounding box center [730, 313] width 251 height 166
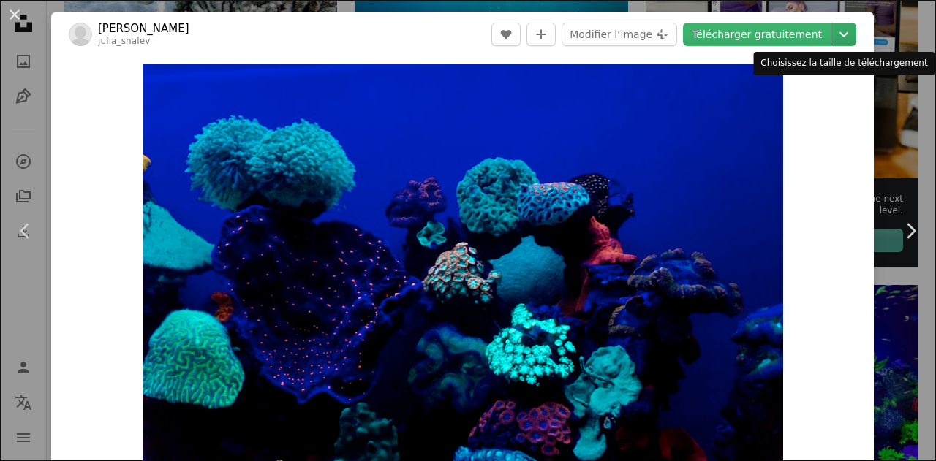
click at [839, 34] on icon "Choisissez la taille de téléchargement" at bounding box center [843, 34] width 9 height 5
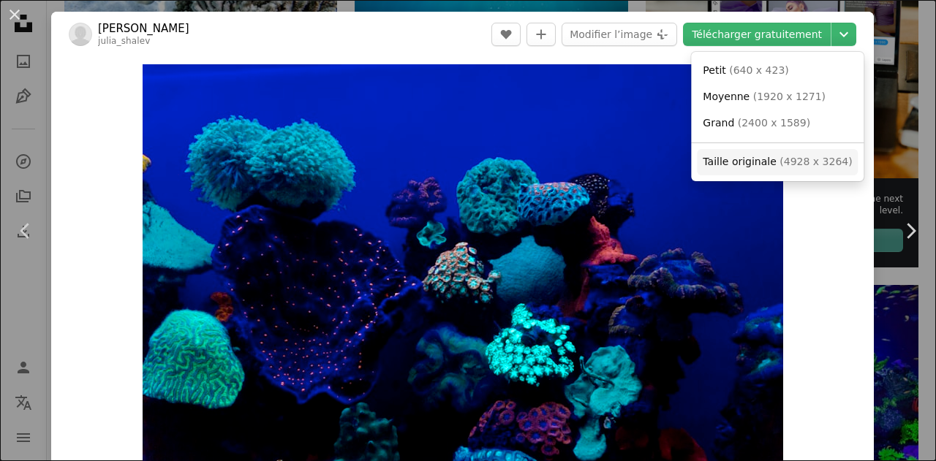
click at [787, 156] on span "( 4928 x 3264 )" at bounding box center [815, 162] width 72 height 12
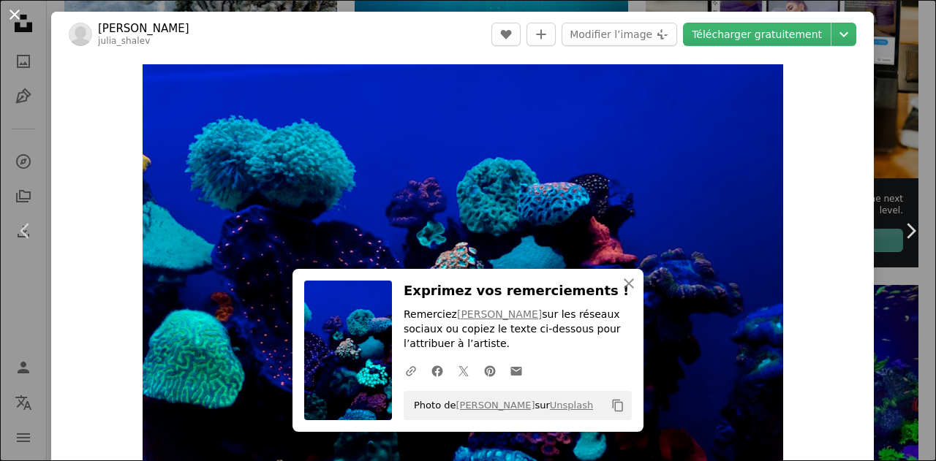
click at [14, 14] on button "An X shape" at bounding box center [15, 15] width 18 height 18
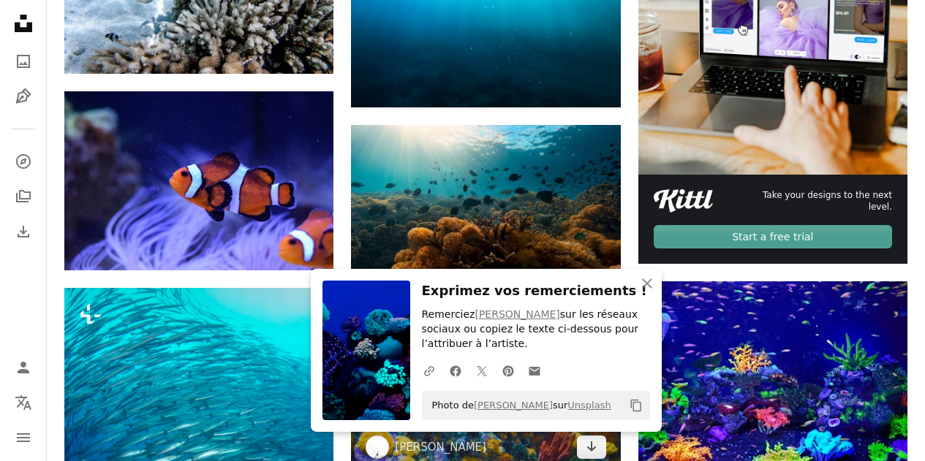
click at [439, 294] on img at bounding box center [485, 384] width 269 height 180
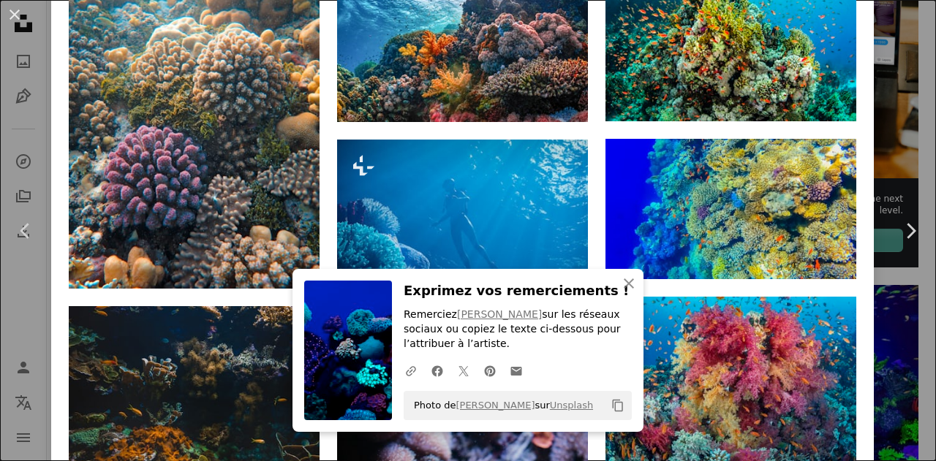
scroll to position [1278, 0]
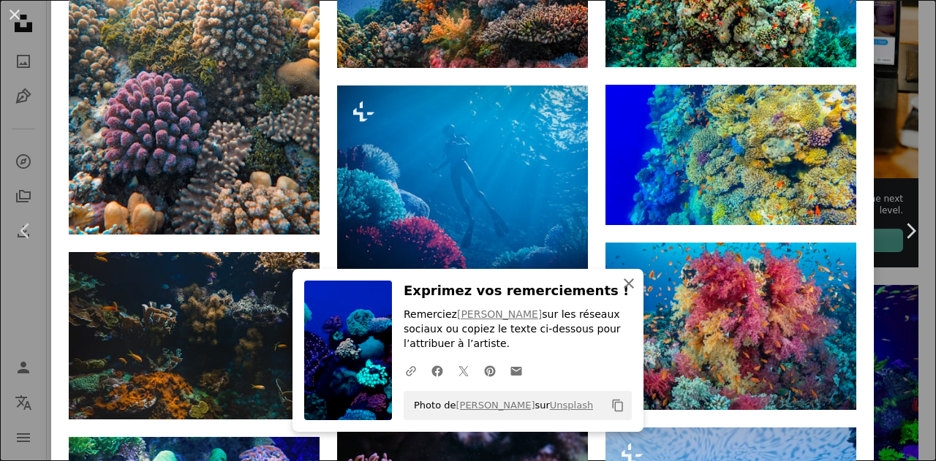
drag, startPoint x: 619, startPoint y: 281, endPoint x: 632, endPoint y: 281, distance: 12.4
click at [620, 281] on icon "An X shape" at bounding box center [629, 284] width 18 height 18
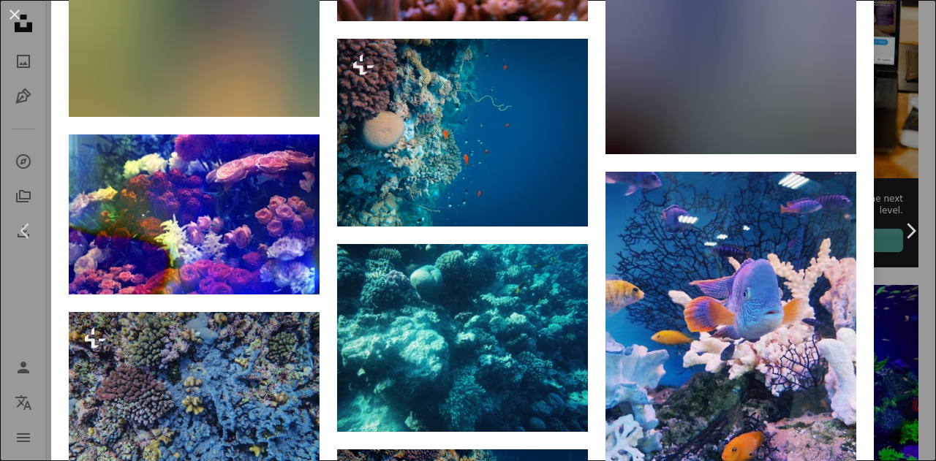
scroll to position [1941, 0]
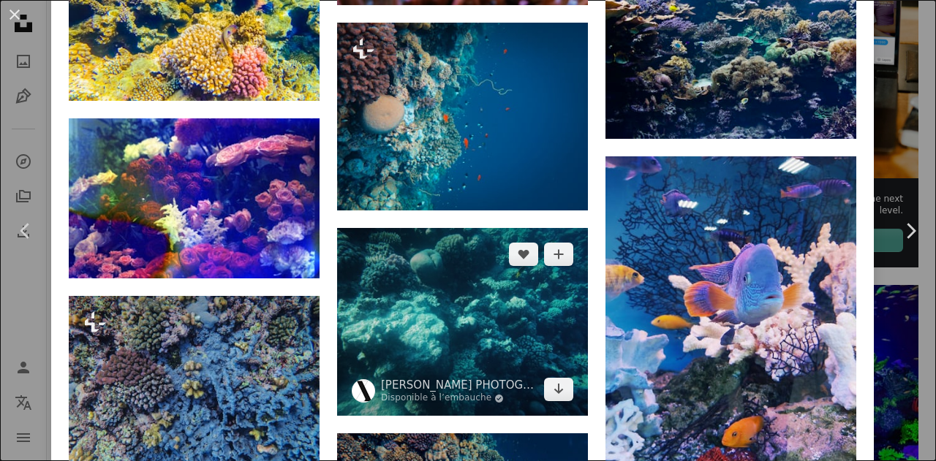
click at [488, 228] on img at bounding box center [462, 322] width 251 height 188
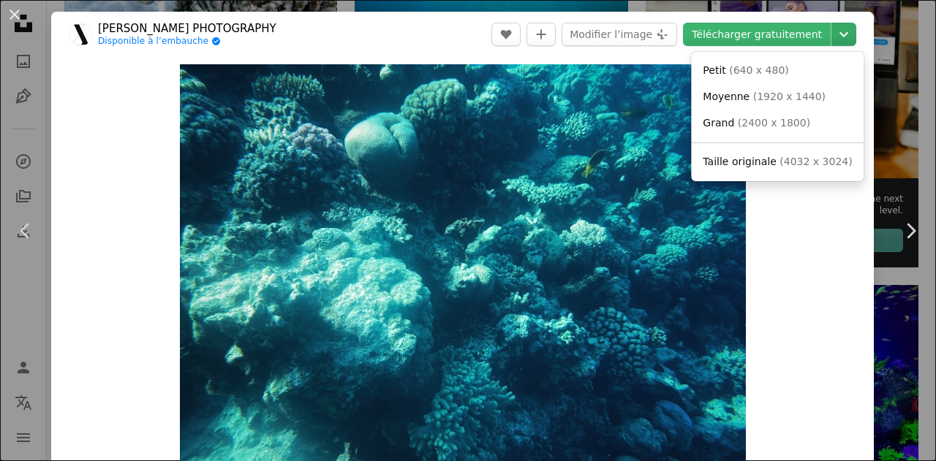
click at [832, 30] on icon "Chevron down" at bounding box center [843, 35] width 23 height 18
click at [766, 163] on span "Taille originale" at bounding box center [740, 162] width 74 height 12
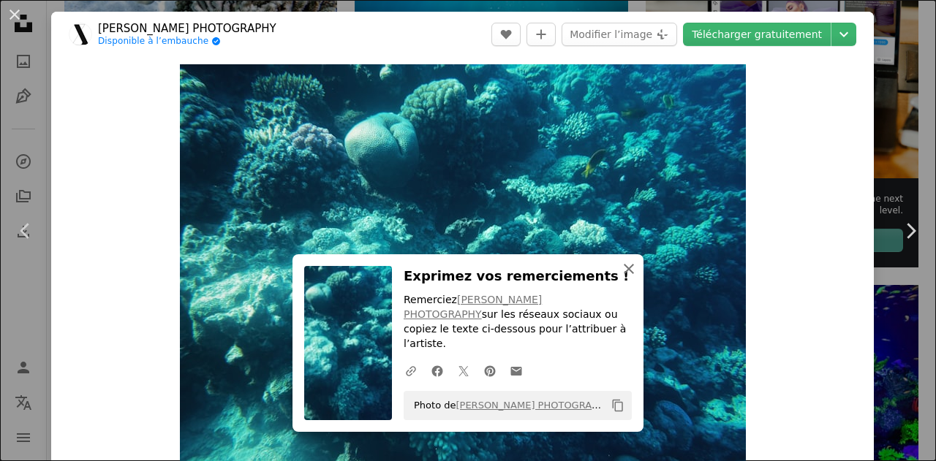
click at [624, 274] on icon "button" at bounding box center [629, 269] width 10 height 10
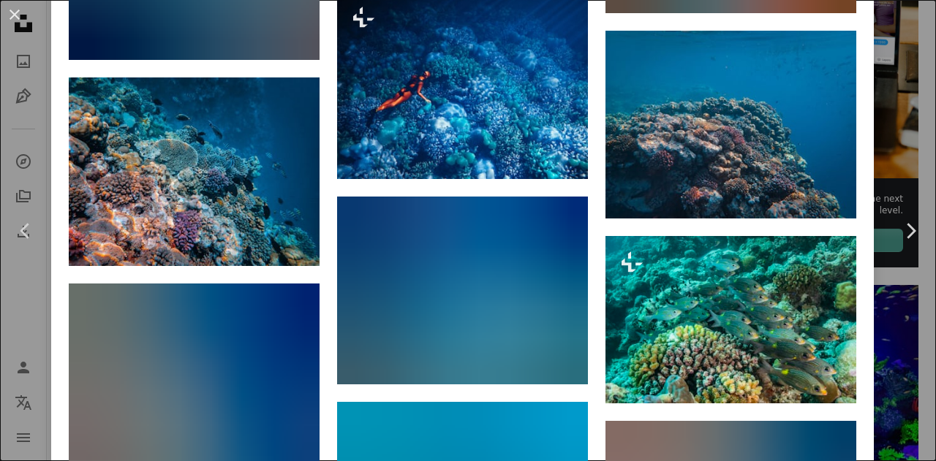
scroll to position [2446, 0]
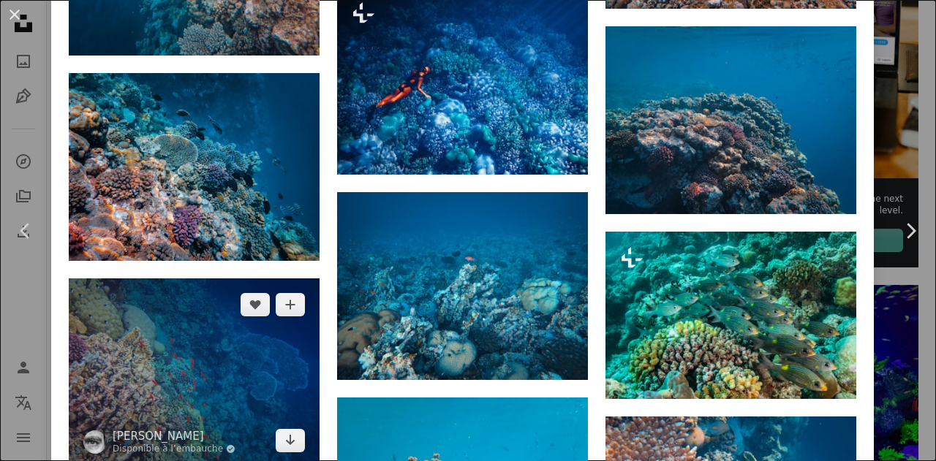
click at [152, 279] on img at bounding box center [194, 373] width 251 height 188
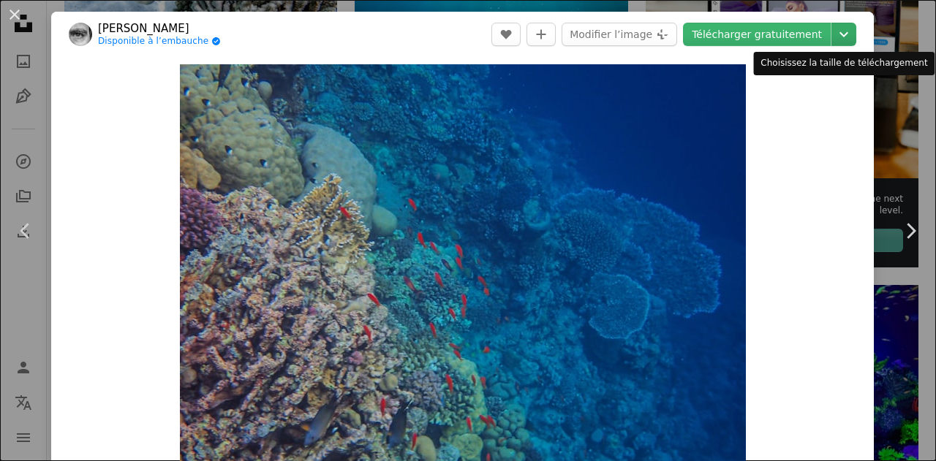
click at [837, 37] on icon "Chevron down" at bounding box center [843, 35] width 23 height 18
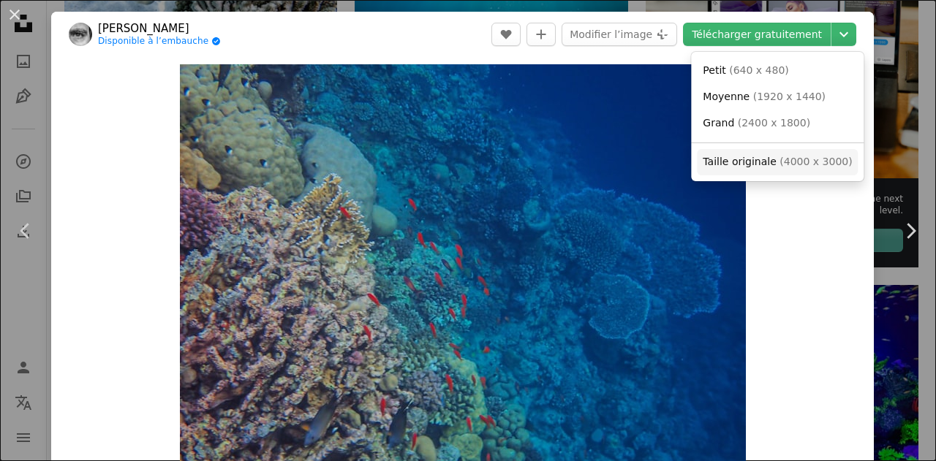
click at [769, 162] on span "Taille originale" at bounding box center [740, 162] width 74 height 12
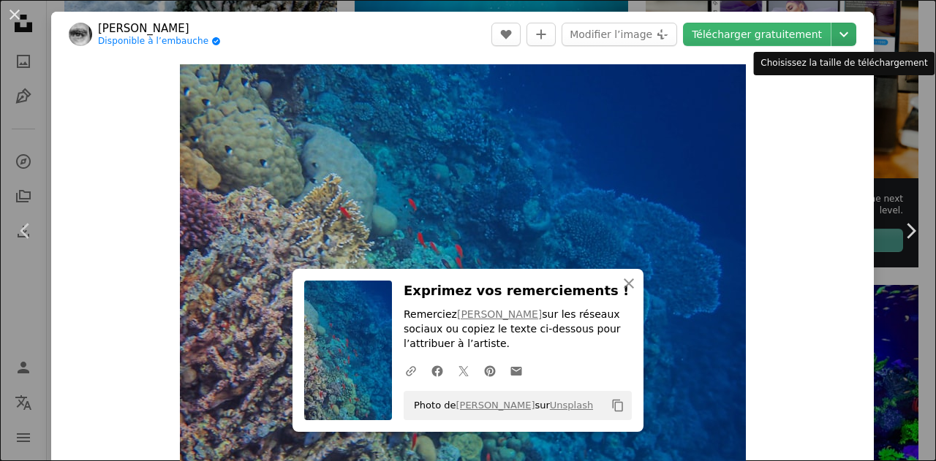
click at [832, 32] on icon "Chevron down" at bounding box center [843, 35] width 23 height 18
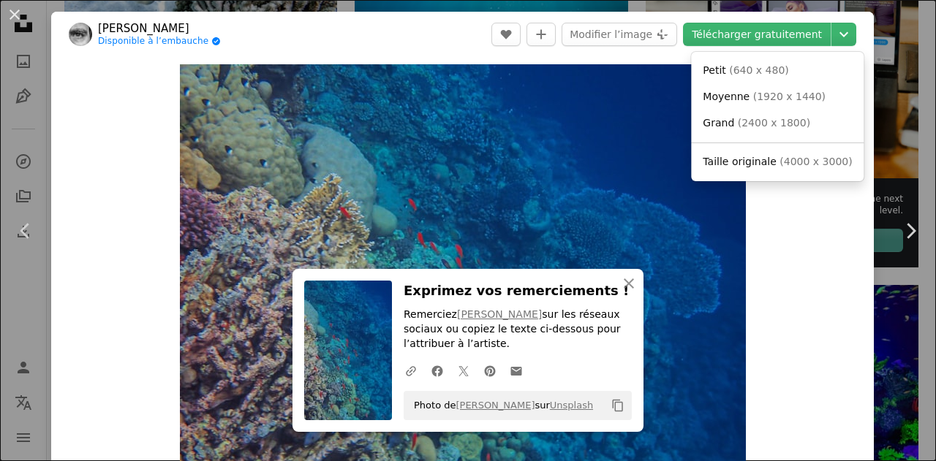
click at [529, 198] on dialog "An X shape Chevron left Chevron right [PERSON_NAME] Disponible à l’embauche A c…" at bounding box center [468, 230] width 936 height 461
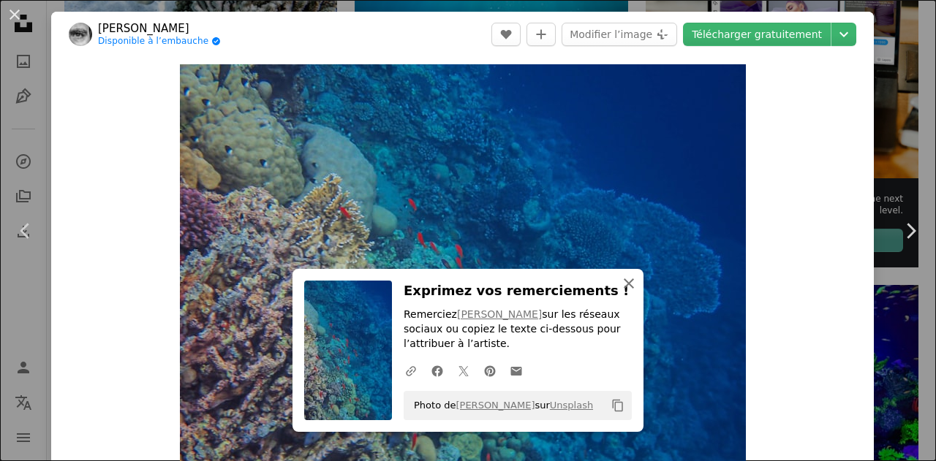
click at [621, 284] on icon "An X shape" at bounding box center [629, 284] width 18 height 18
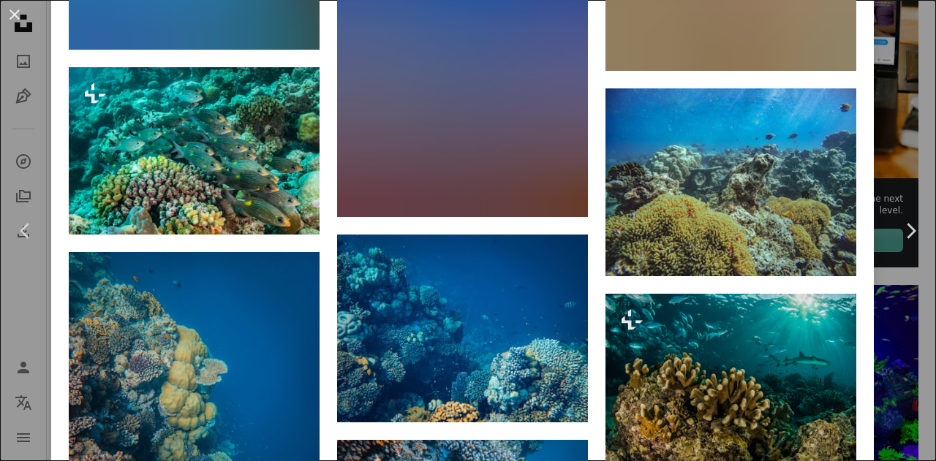
scroll to position [2216, 0]
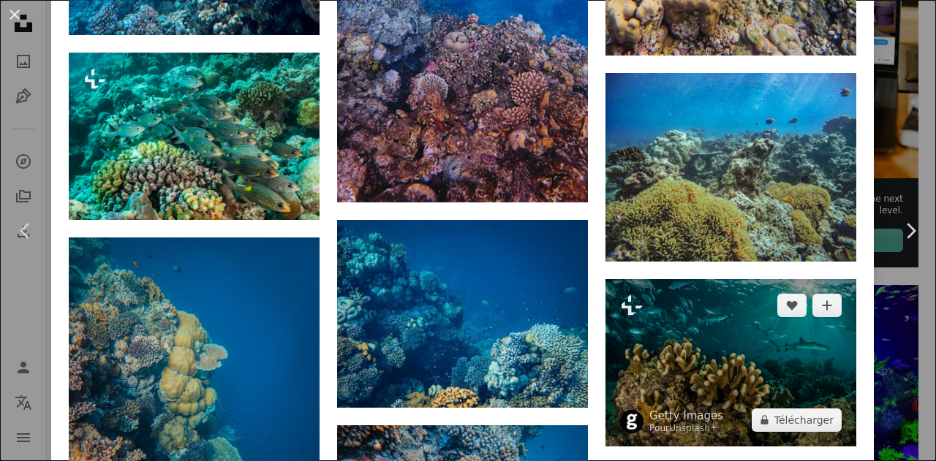
click at [747, 279] on img at bounding box center [730, 362] width 251 height 167
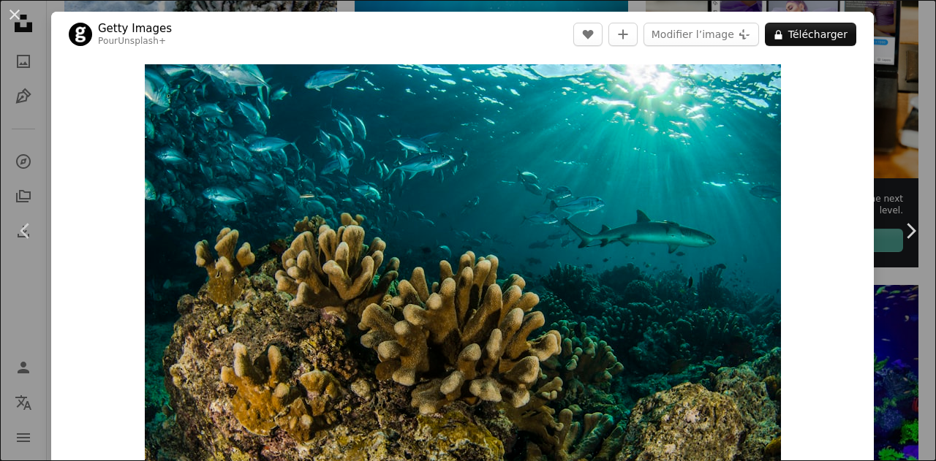
click at [12, 15] on button "An X shape" at bounding box center [15, 15] width 18 height 18
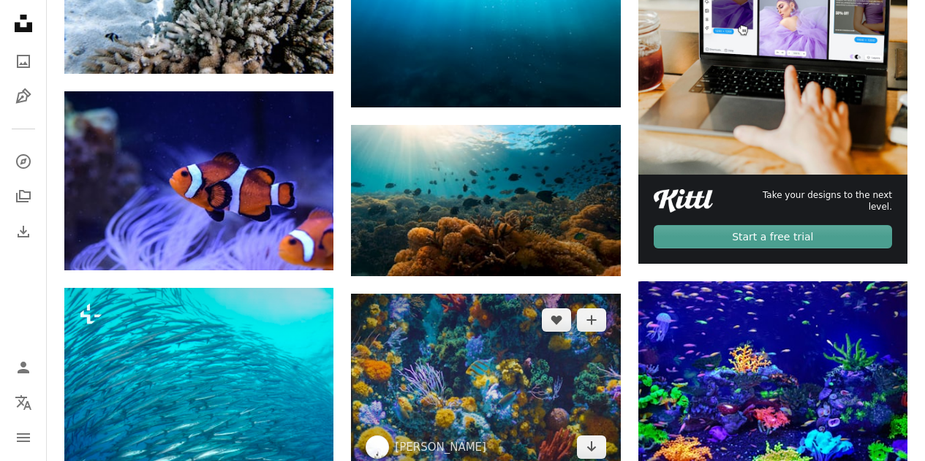
click at [491, 294] on img at bounding box center [485, 384] width 269 height 180
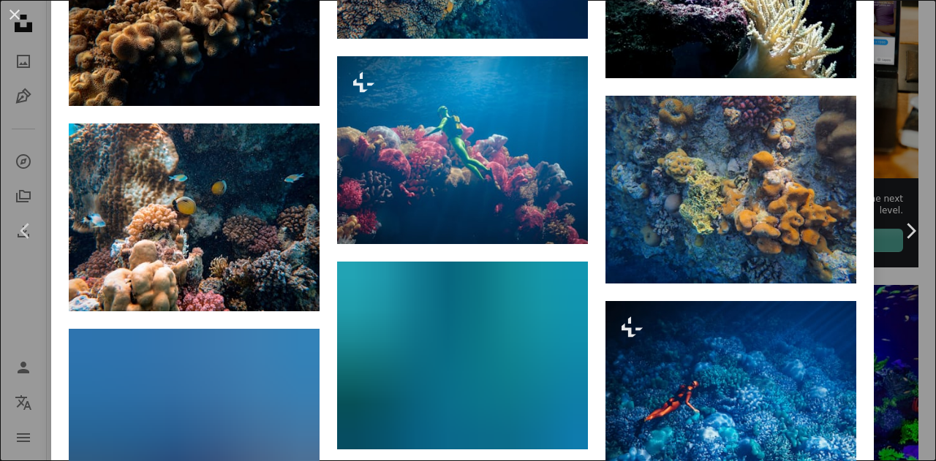
scroll to position [2531, 0]
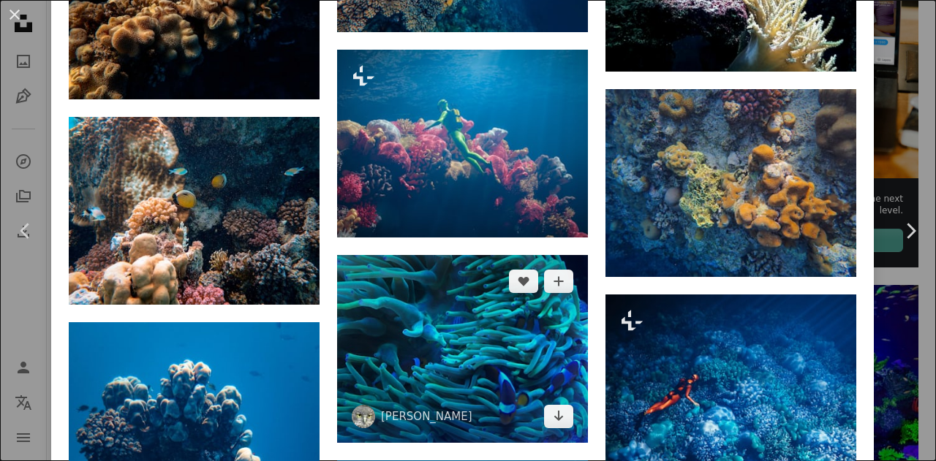
click at [477, 255] on img at bounding box center [462, 349] width 251 height 188
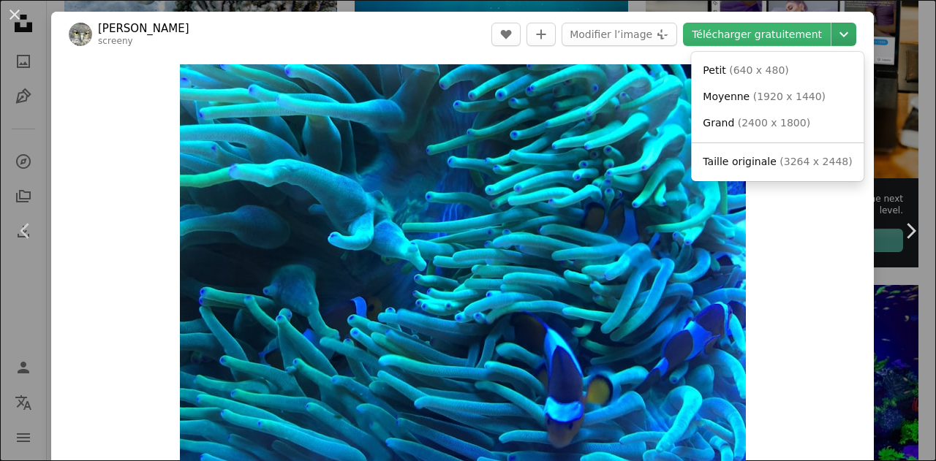
click at [832, 35] on icon "Chevron down" at bounding box center [843, 35] width 23 height 18
click at [793, 156] on span "( 3264 x 2448 )" at bounding box center [815, 162] width 72 height 12
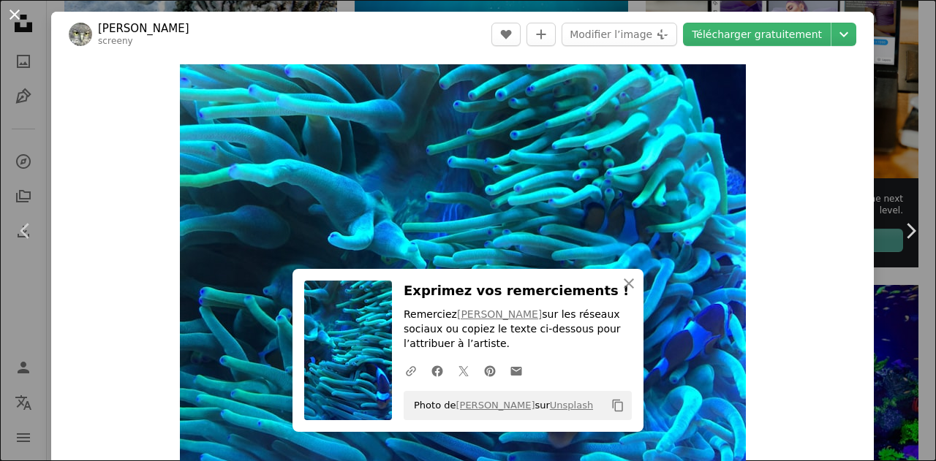
click at [15, 9] on button "An X shape" at bounding box center [15, 15] width 18 height 18
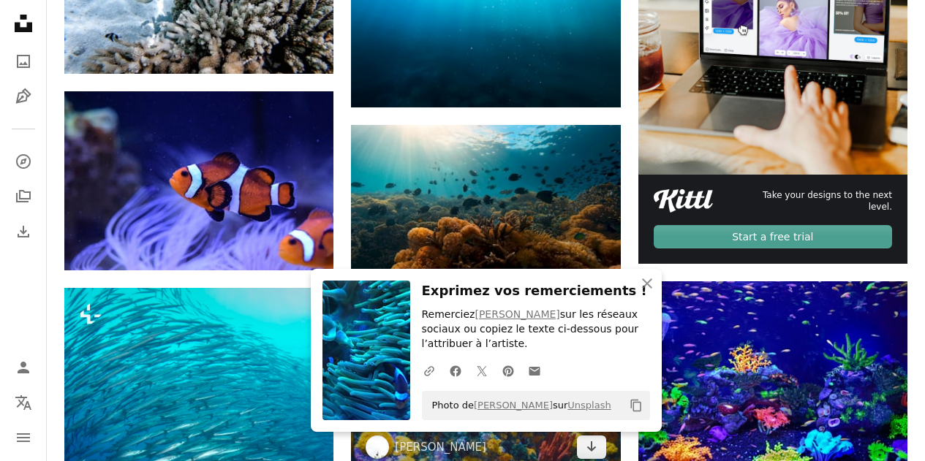
click at [491, 294] on img at bounding box center [485, 384] width 269 height 180
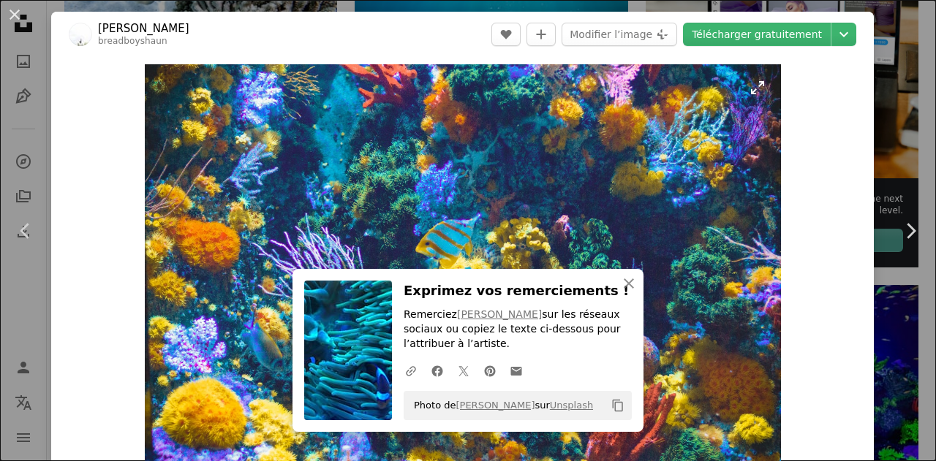
click at [646, 293] on img "Zoom sur cette image" at bounding box center [463, 276] width 636 height 424
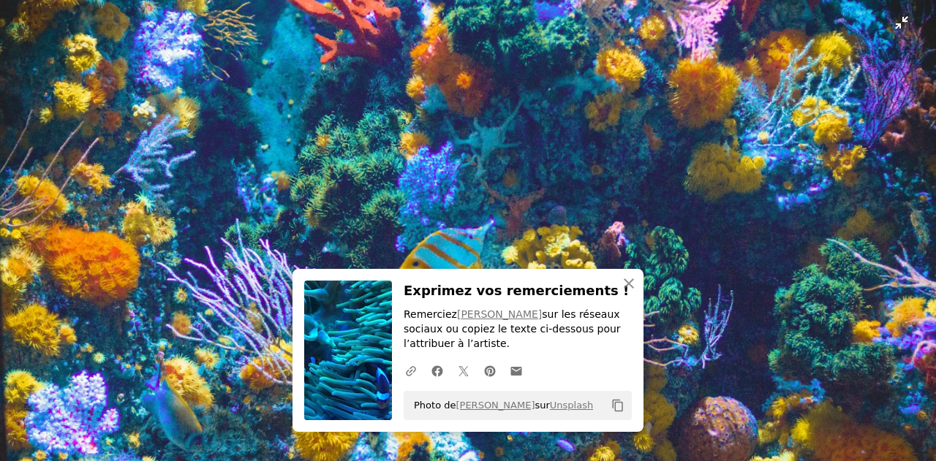
scroll to position [75, 0]
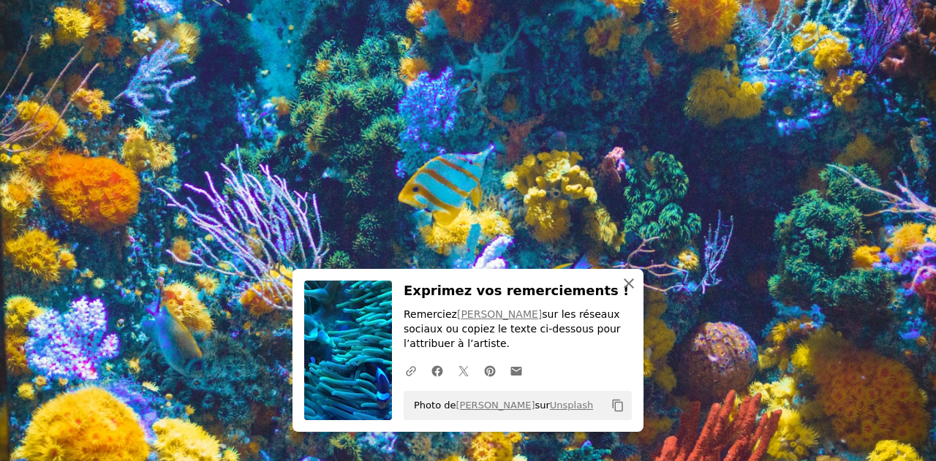
click at [620, 276] on icon "An X shape" at bounding box center [629, 284] width 18 height 18
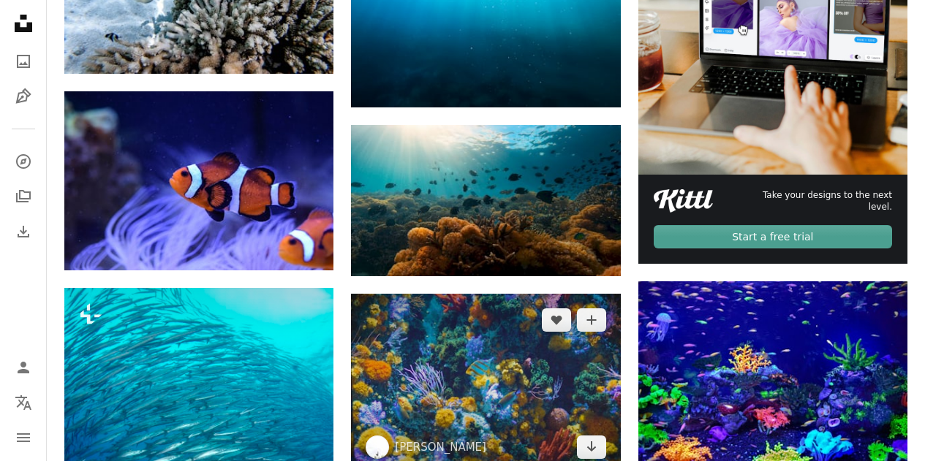
click at [467, 294] on img at bounding box center [485, 384] width 269 height 180
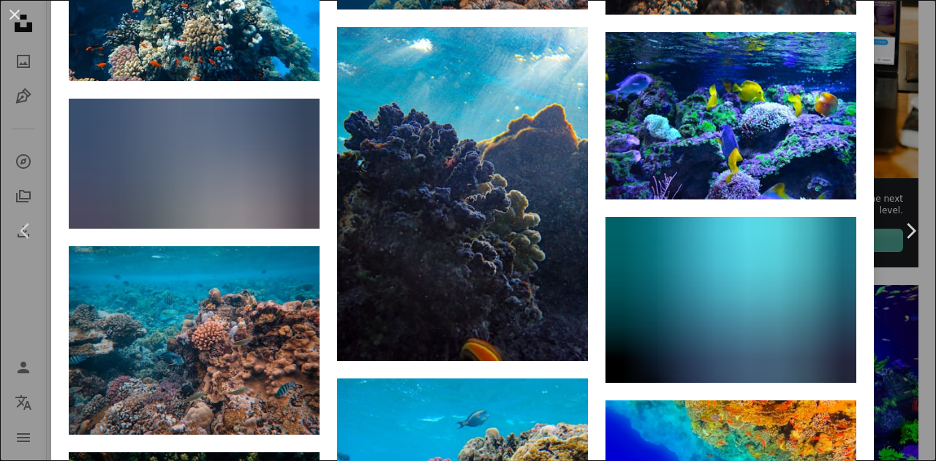
scroll to position [6005, 0]
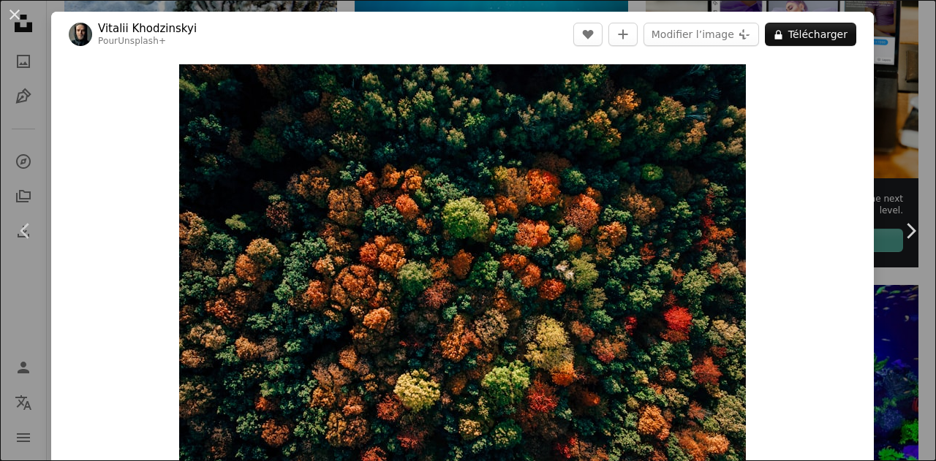
click at [14, 12] on button "An X shape" at bounding box center [15, 15] width 18 height 18
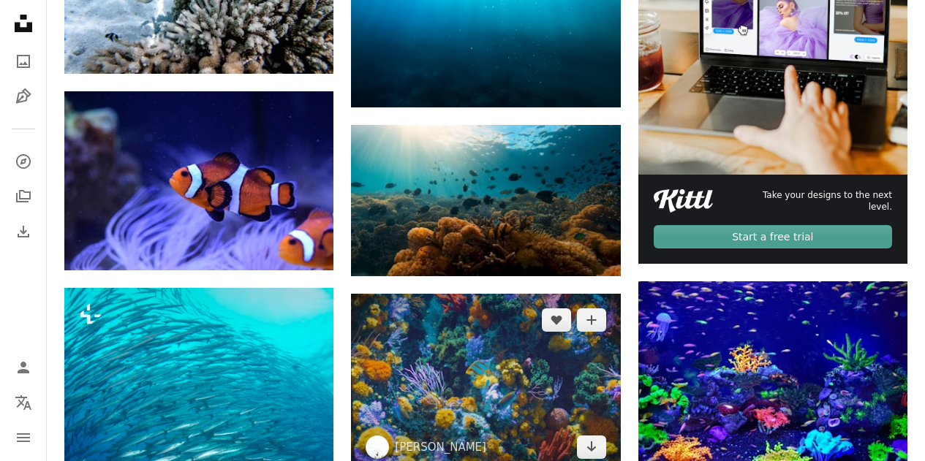
click at [492, 294] on img at bounding box center [485, 384] width 269 height 180
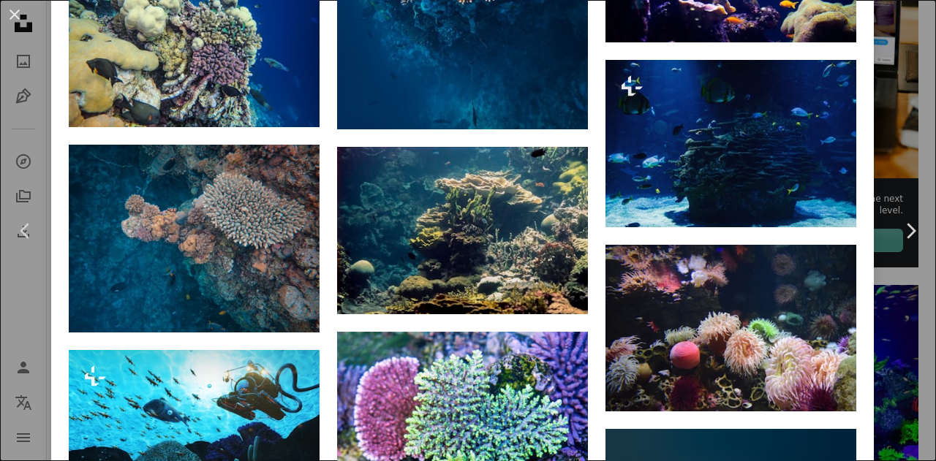
scroll to position [7107, 0]
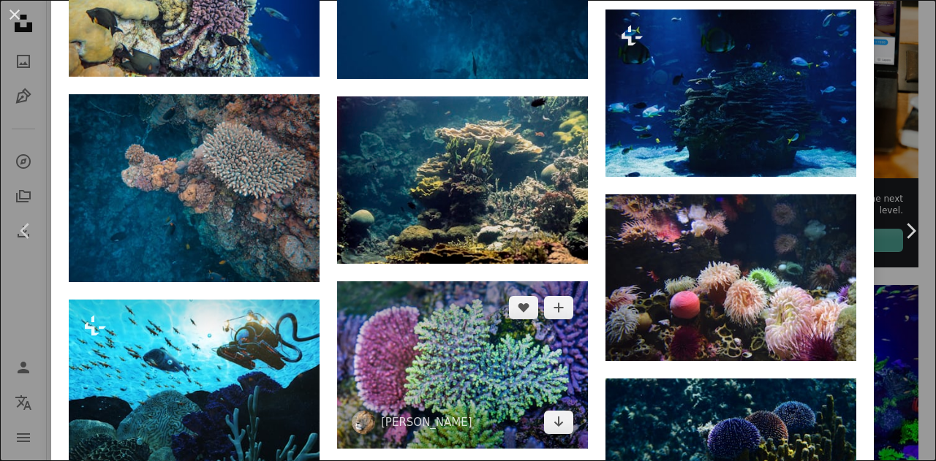
click at [496, 282] on img at bounding box center [462, 365] width 251 height 167
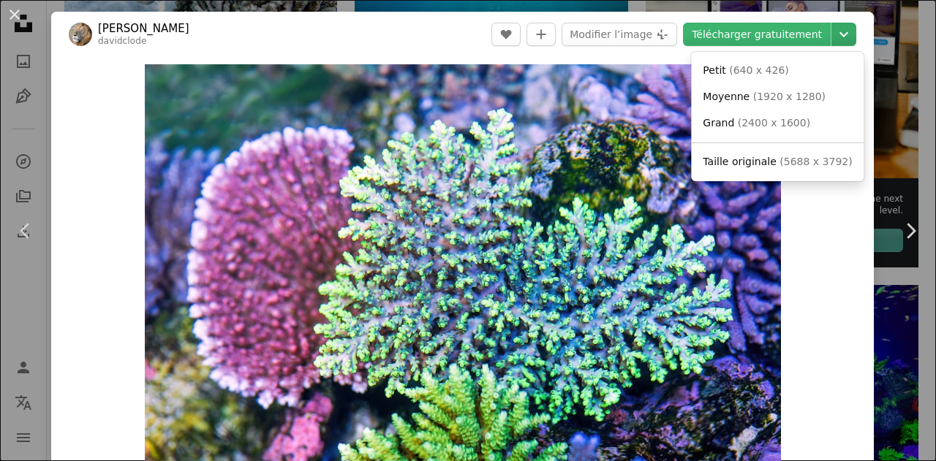
click at [832, 30] on icon "Chevron down" at bounding box center [843, 35] width 23 height 18
click at [785, 161] on span "( 5688 x 3792 )" at bounding box center [815, 162] width 72 height 12
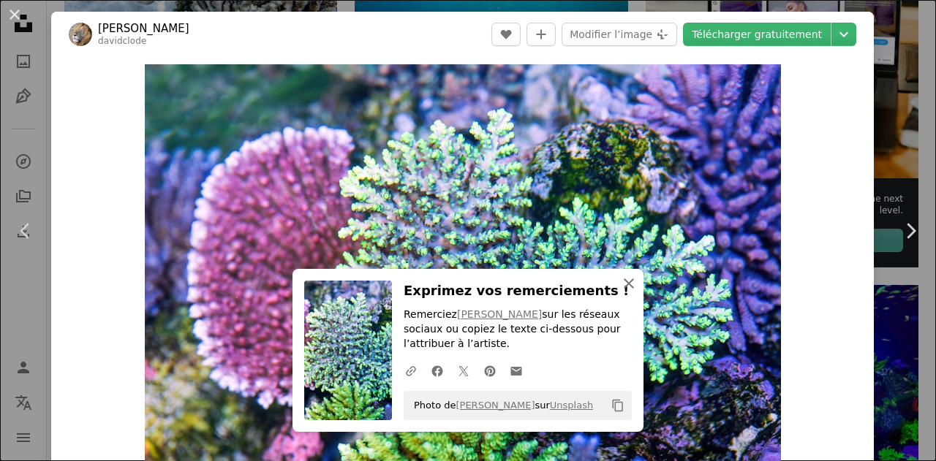
click at [627, 284] on icon "An X shape" at bounding box center [629, 284] width 18 height 18
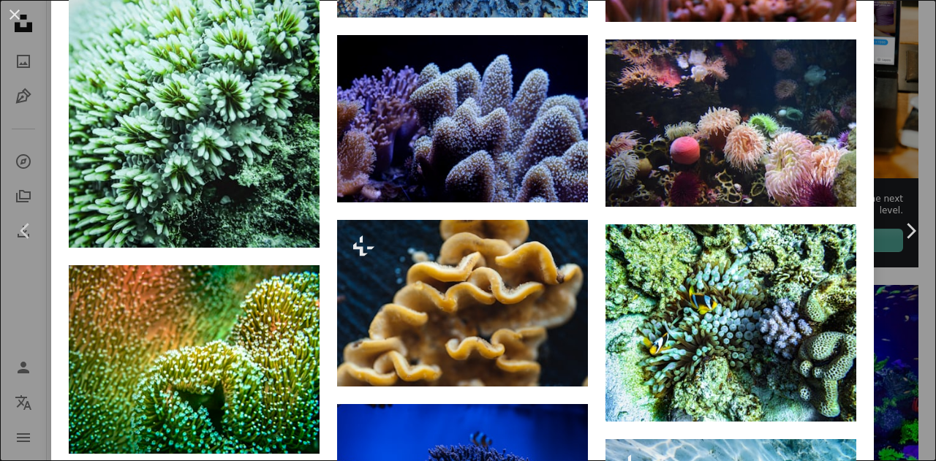
scroll to position [1292, 0]
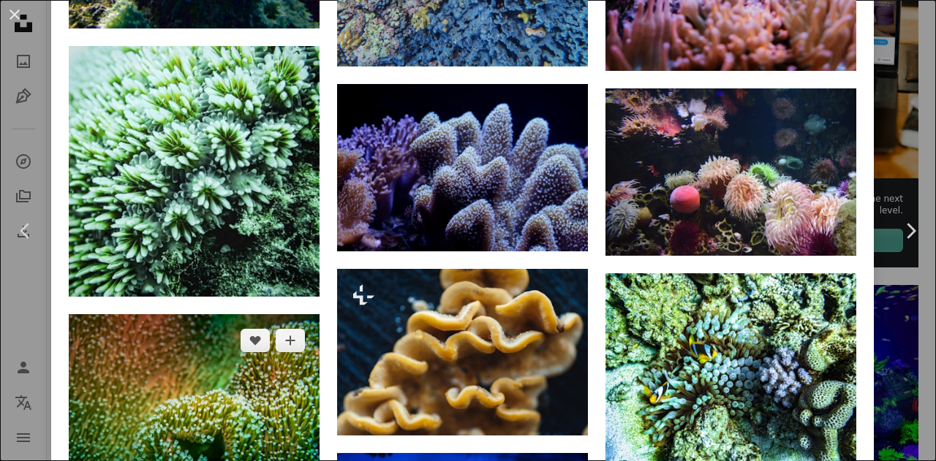
click at [258, 314] on img at bounding box center [194, 408] width 251 height 188
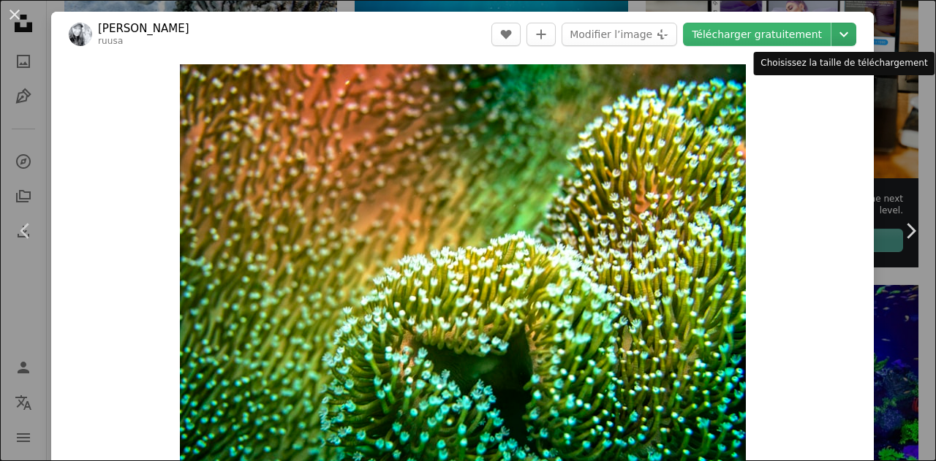
click at [832, 33] on icon "Chevron down" at bounding box center [843, 35] width 23 height 18
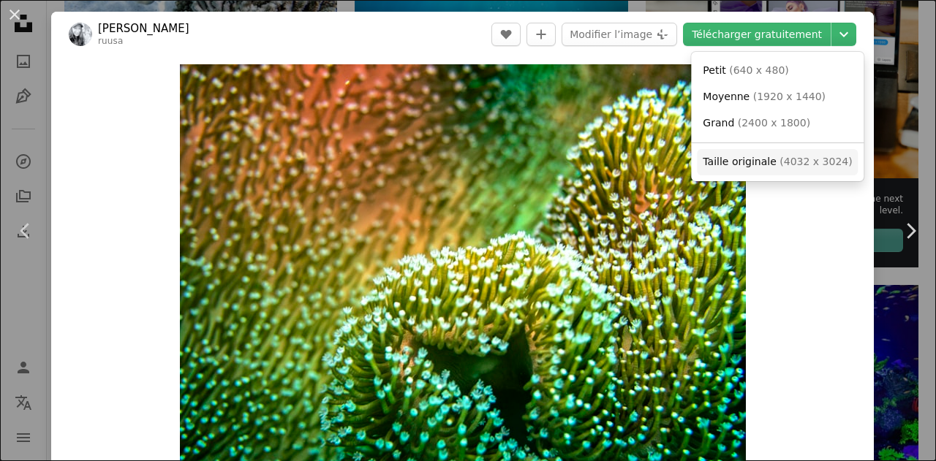
click at [807, 164] on span "( 4032 x 3024 )" at bounding box center [815, 162] width 72 height 12
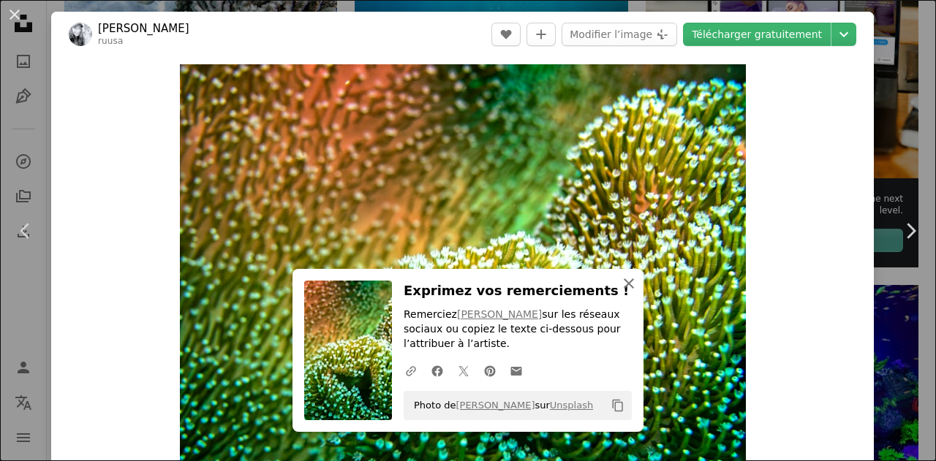
click at [620, 279] on icon "An X shape" at bounding box center [629, 284] width 18 height 18
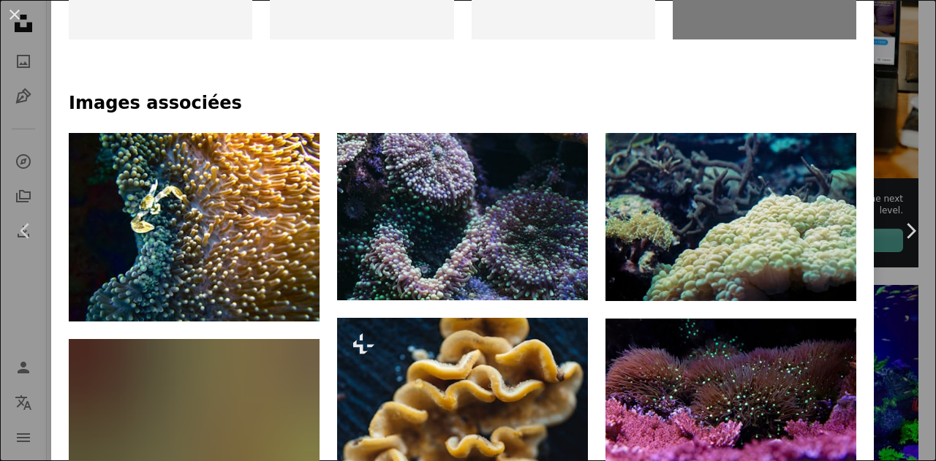
scroll to position [838, 0]
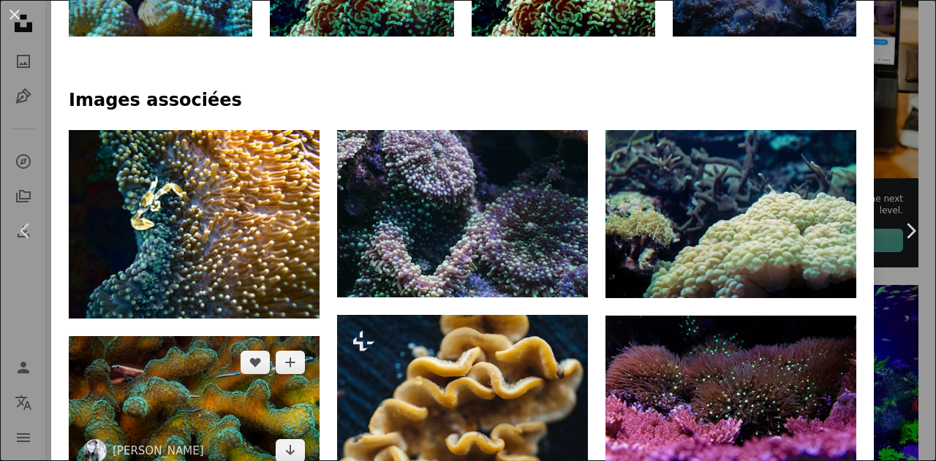
click at [151, 336] on img at bounding box center [194, 406] width 251 height 141
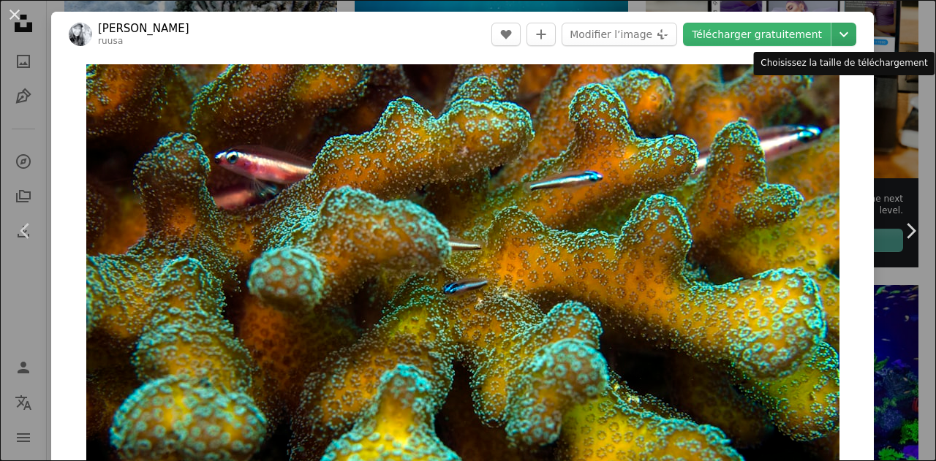
click at [832, 32] on icon "Chevron down" at bounding box center [843, 35] width 23 height 18
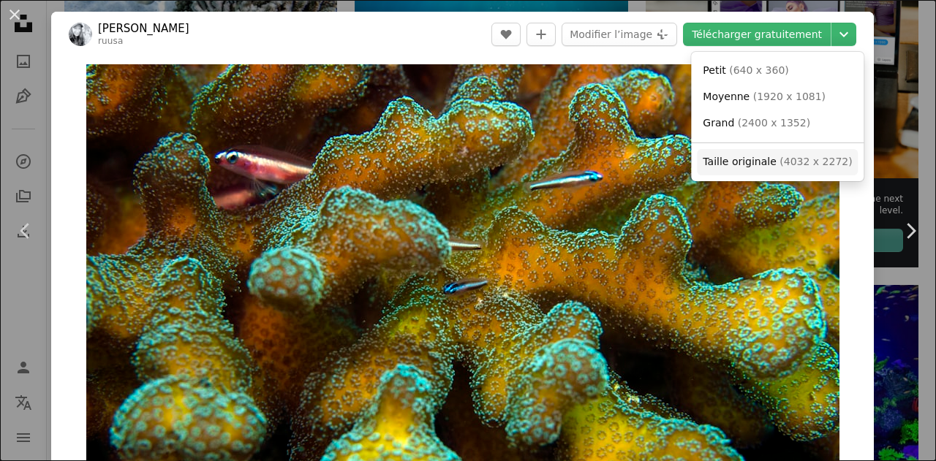
click at [789, 162] on span "( 4032 x 2272 )" at bounding box center [815, 162] width 72 height 12
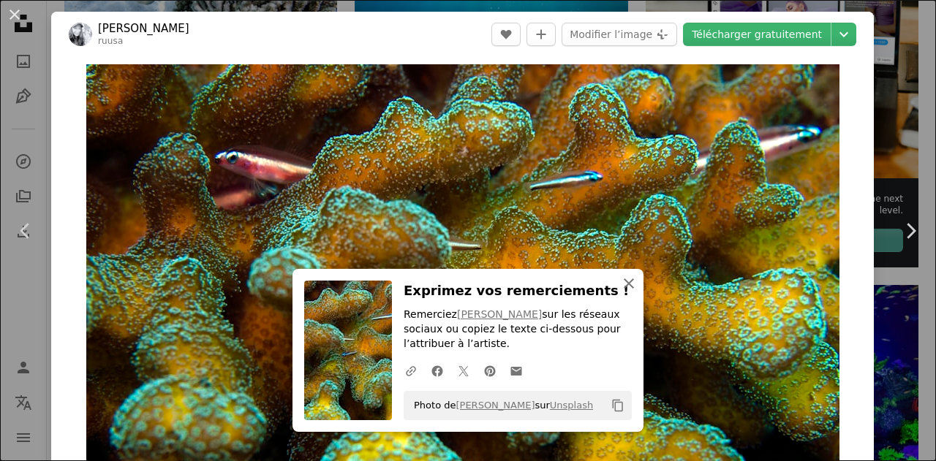
click at [626, 278] on icon "An X shape" at bounding box center [629, 284] width 18 height 18
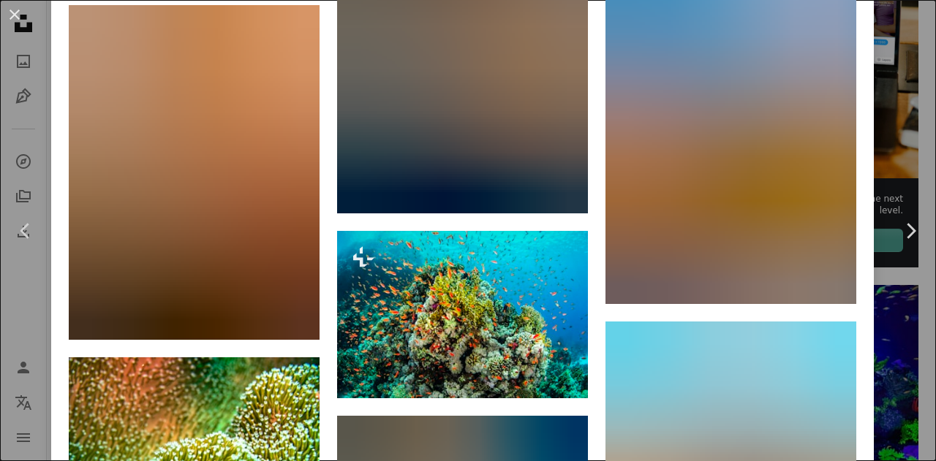
scroll to position [1731, 0]
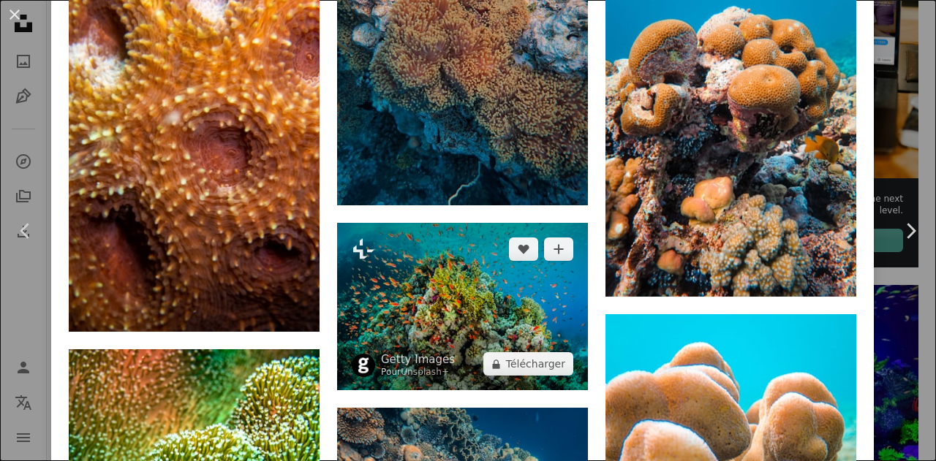
click at [439, 223] on img at bounding box center [462, 306] width 251 height 167
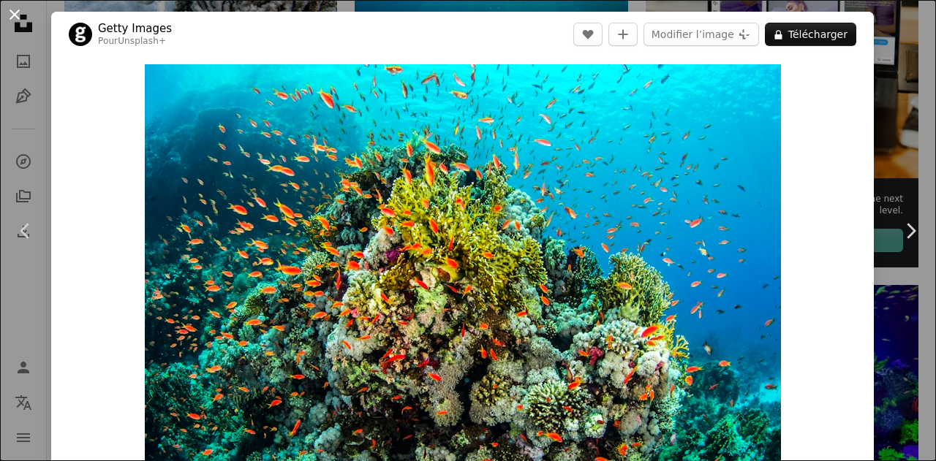
click at [19, 16] on button "An X shape" at bounding box center [15, 15] width 18 height 18
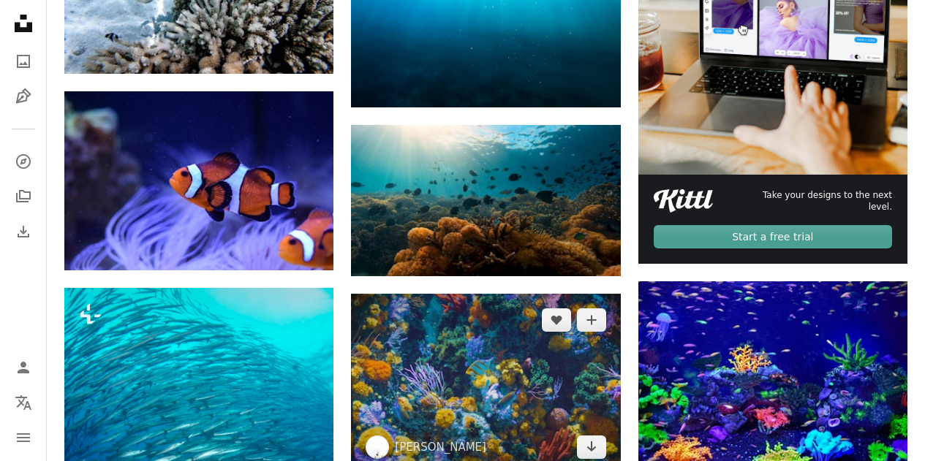
click at [459, 294] on img at bounding box center [485, 384] width 269 height 180
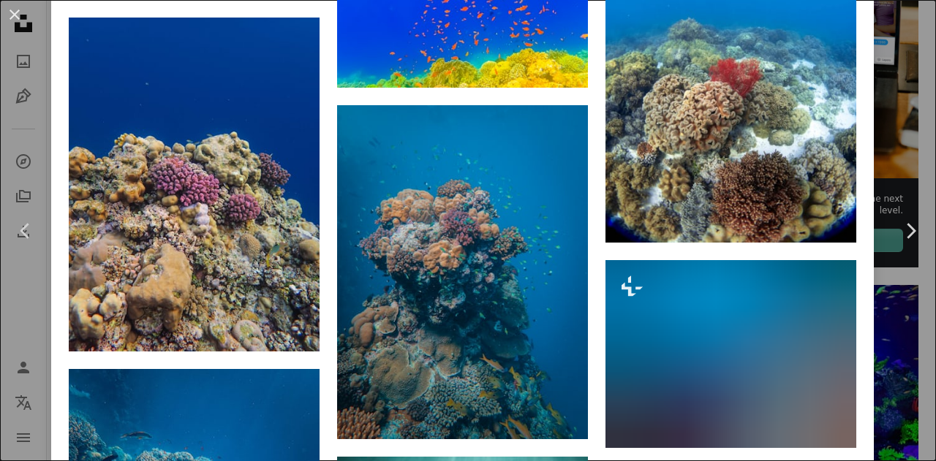
scroll to position [9183, 0]
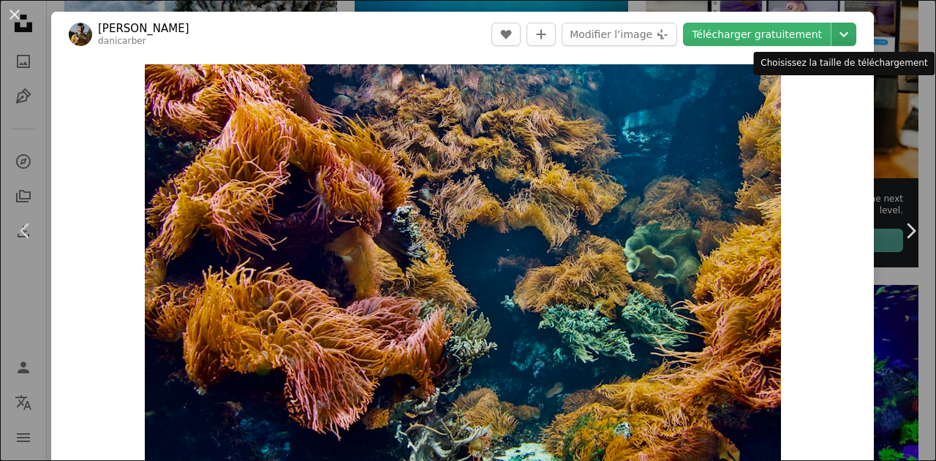
click at [832, 29] on icon "Chevron down" at bounding box center [843, 35] width 23 height 18
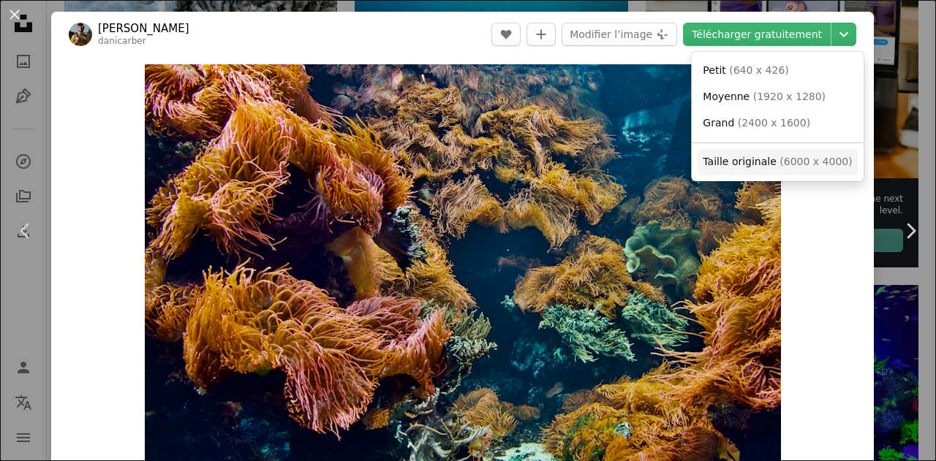
click at [755, 157] on span "Taille originale" at bounding box center [740, 162] width 74 height 12
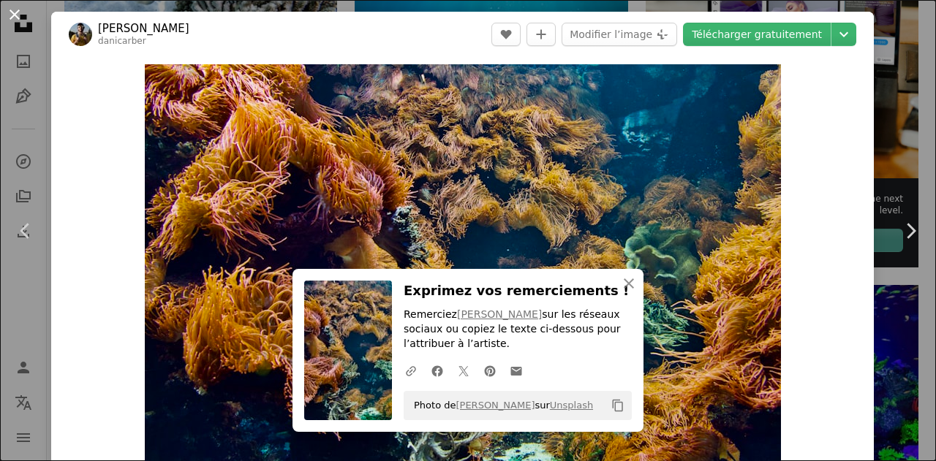
click at [17, 16] on button "An X shape" at bounding box center [15, 15] width 18 height 18
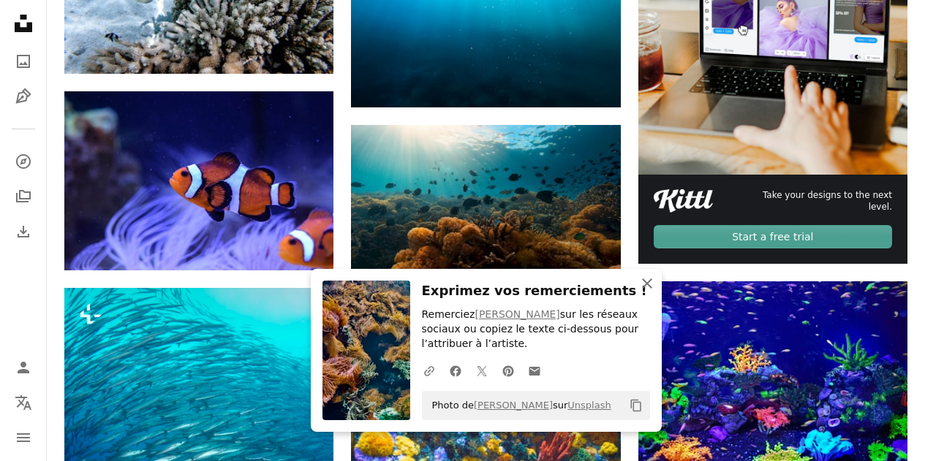
click at [647, 279] on icon "An X shape" at bounding box center [647, 284] width 18 height 18
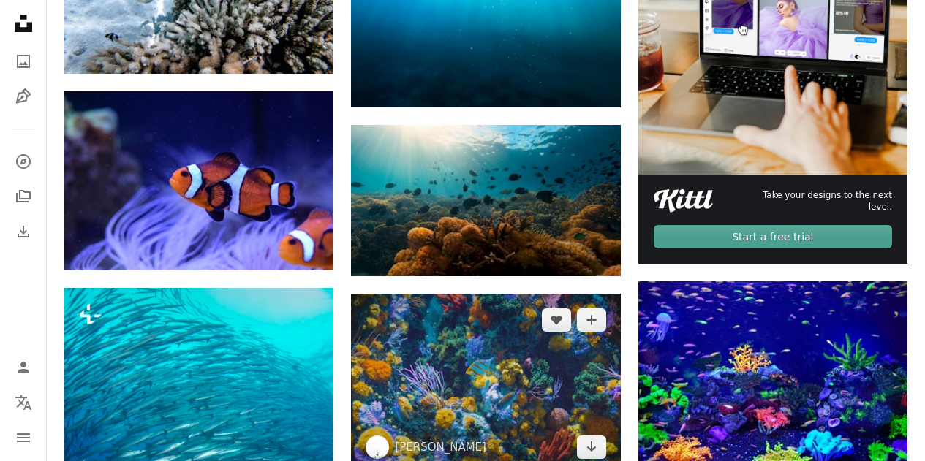
click at [486, 294] on img at bounding box center [485, 384] width 269 height 180
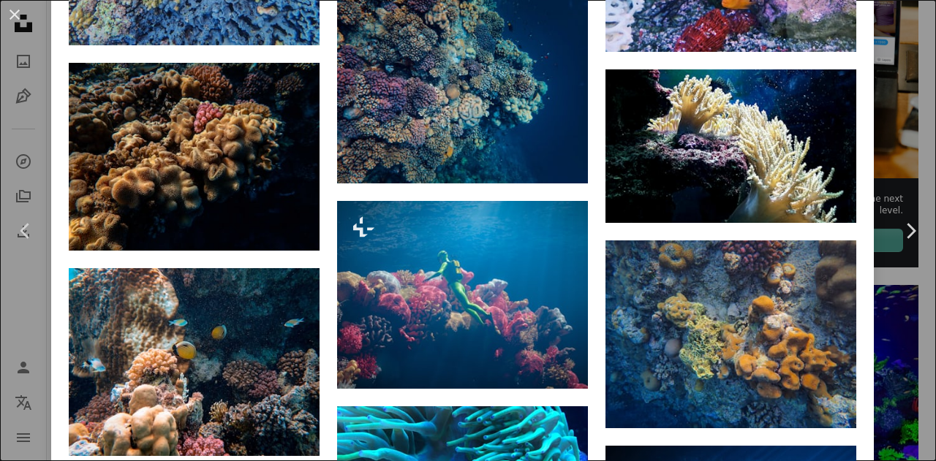
scroll to position [2424, 0]
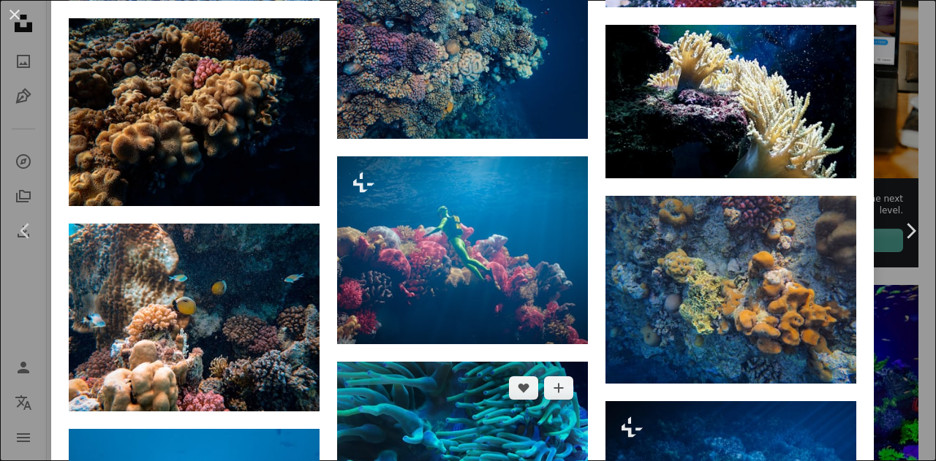
click at [443, 362] on img at bounding box center [462, 456] width 251 height 188
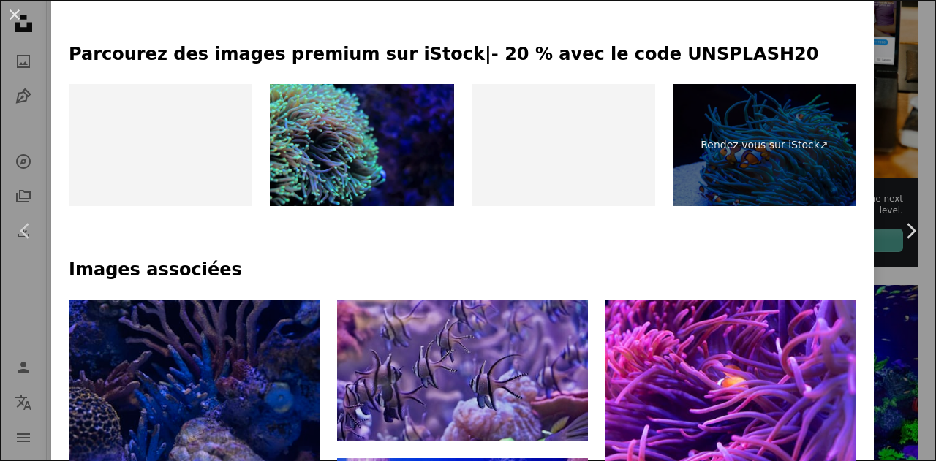
scroll to position [733, 0]
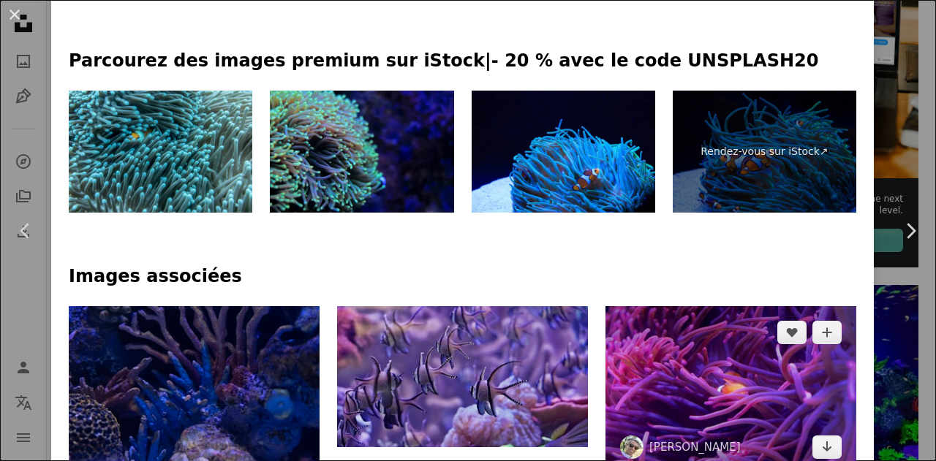
click at [709, 306] on img at bounding box center [730, 389] width 251 height 167
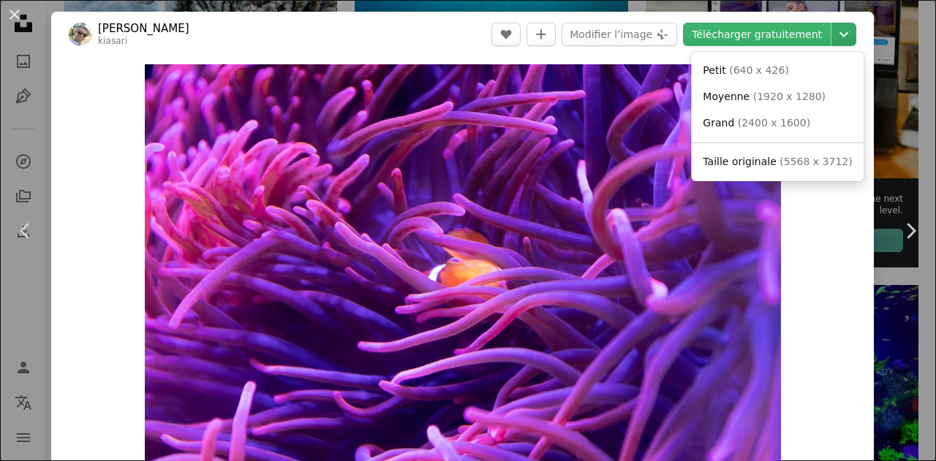
drag, startPoint x: 834, startPoint y: 35, endPoint x: 829, endPoint y: 56, distance: 21.1
click at [834, 36] on icon "Chevron down" at bounding box center [843, 35] width 23 height 18
click at [771, 159] on span "Taille originale ( 5568 x 3712 )" at bounding box center [777, 162] width 149 height 15
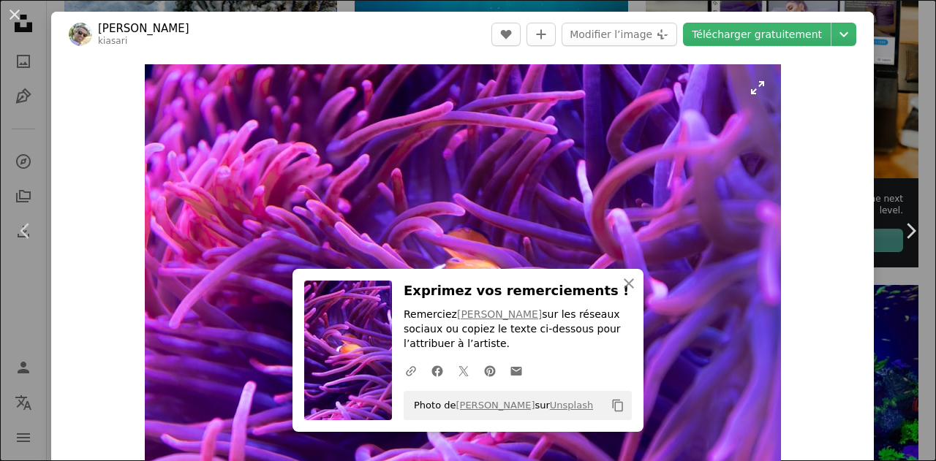
click at [603, 222] on img "Zoom sur cette image" at bounding box center [463, 276] width 636 height 424
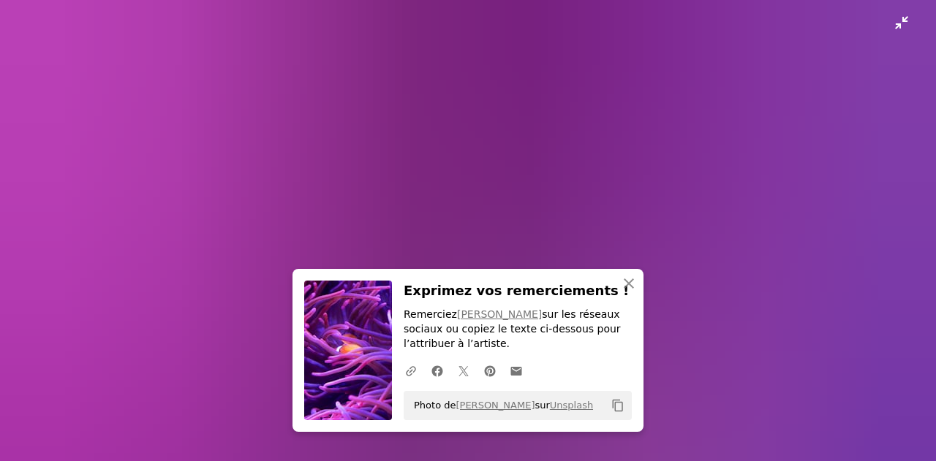
scroll to position [75, 0]
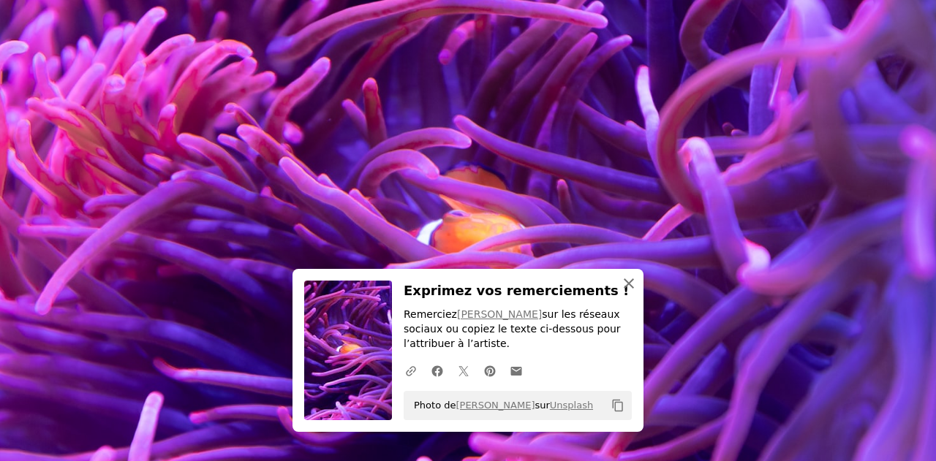
click at [627, 285] on icon "An X shape" at bounding box center [629, 284] width 18 height 18
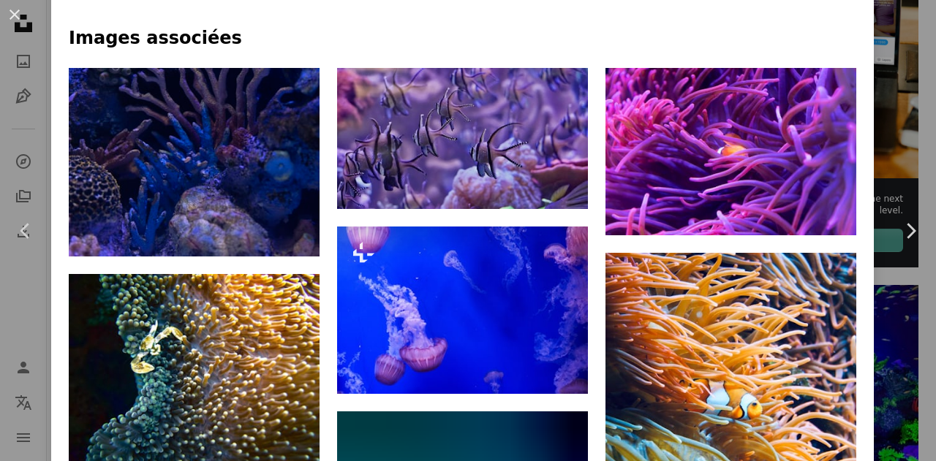
scroll to position [981, 0]
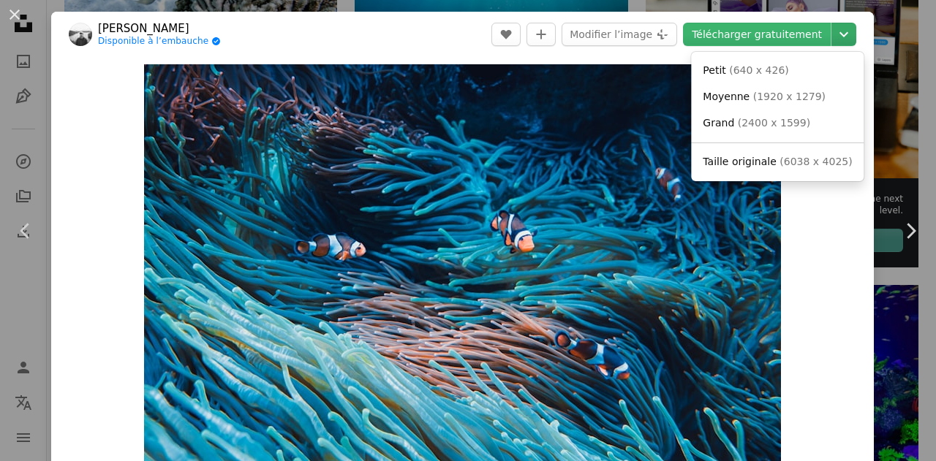
click at [833, 39] on icon "Chevron down" at bounding box center [843, 35] width 23 height 18
click at [763, 158] on span "Taille originale" at bounding box center [740, 162] width 74 height 12
